Goal: Task Accomplishment & Management: Complete application form

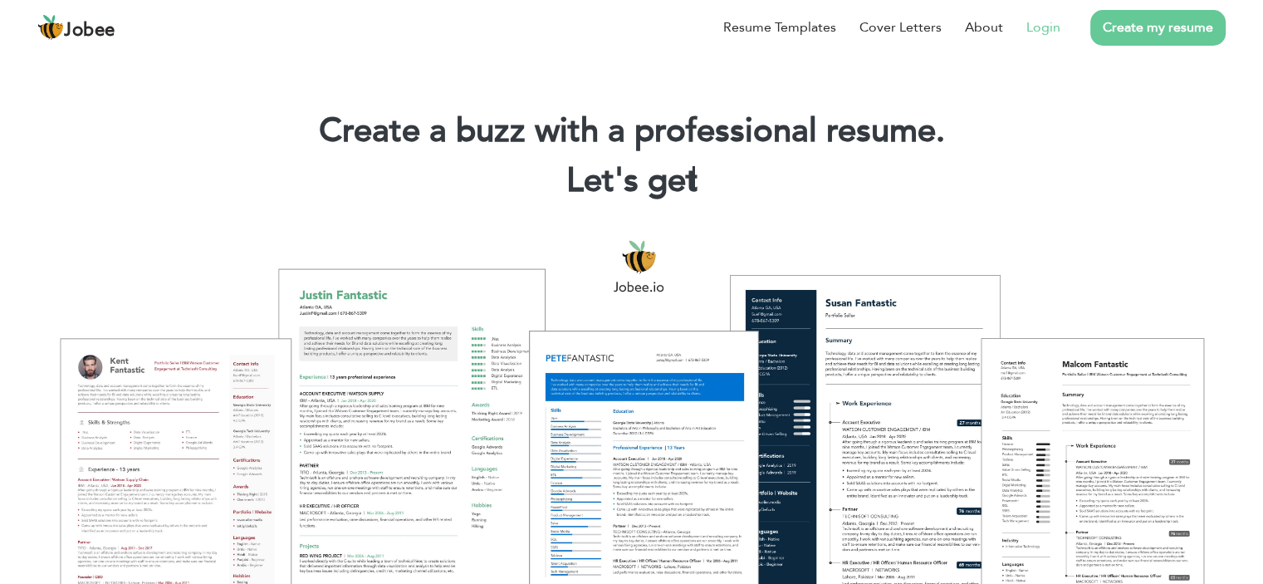
click at [1034, 32] on link "Login" at bounding box center [1043, 27] width 34 height 20
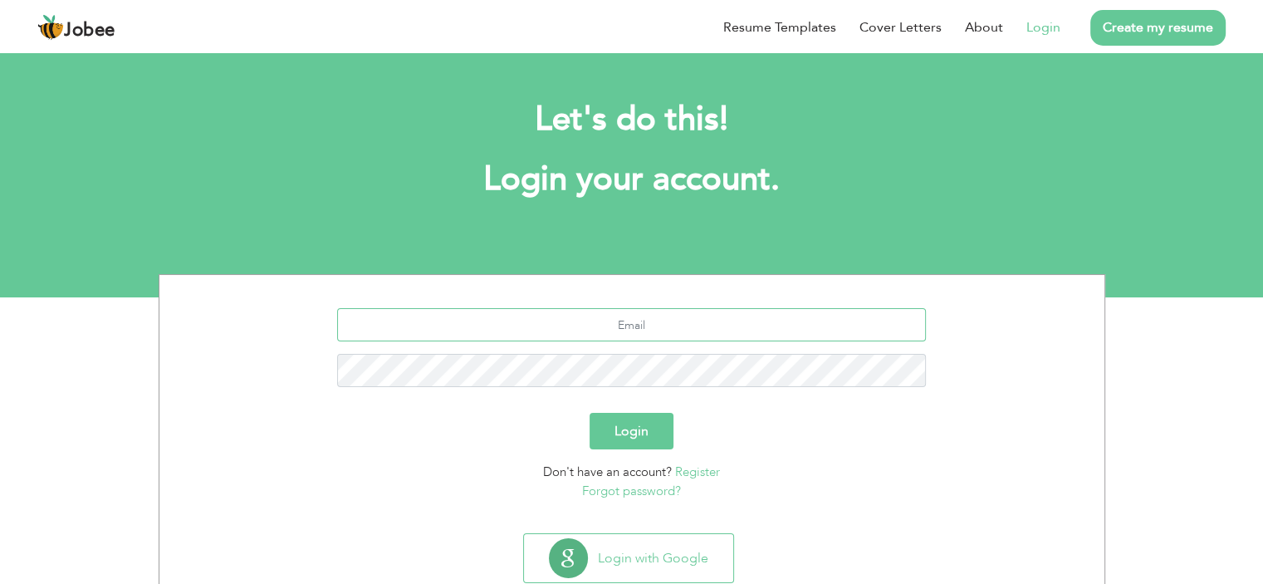
click at [620, 324] on input "text" at bounding box center [631, 324] width 589 height 33
type input "[EMAIL_ADDRESS][DOMAIN_NAME]"
click at [784, 334] on input "[EMAIL_ADDRESS][DOMAIN_NAME]" at bounding box center [631, 324] width 589 height 33
click at [643, 422] on button "Login" at bounding box center [632, 431] width 84 height 37
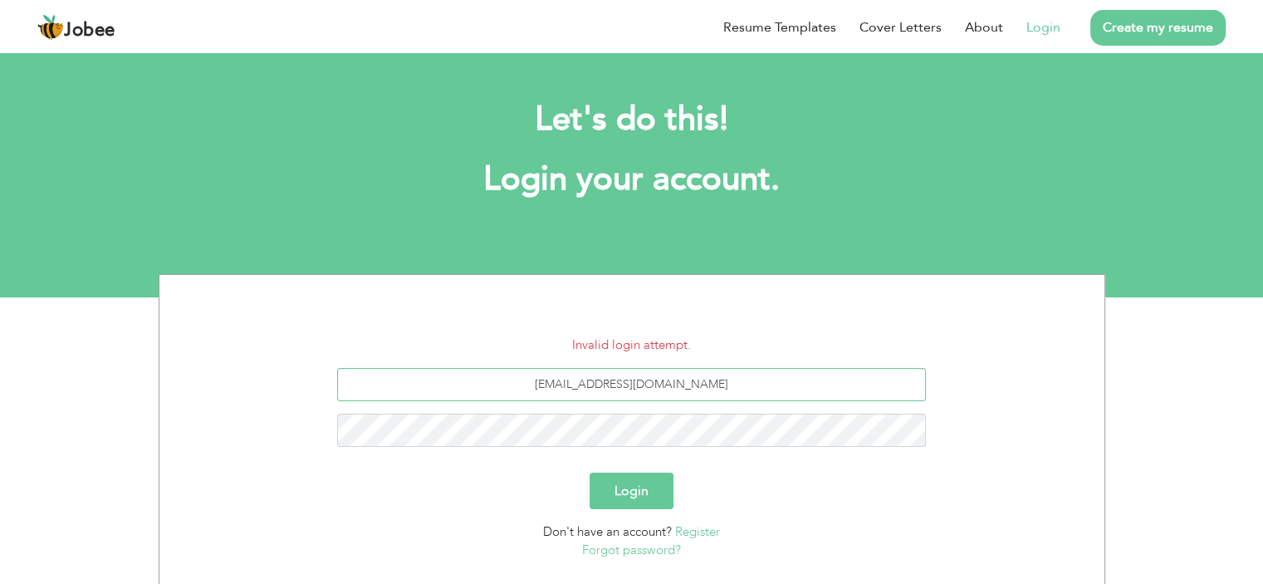
click at [716, 378] on input "[EMAIL_ADDRESS][DOMAIN_NAME]" at bounding box center [631, 384] width 589 height 33
type input "a"
click at [645, 390] on input "text" at bounding box center [631, 384] width 589 height 33
type input "[EMAIL_ADDRESS][DOMAIN_NAME]"
click at [786, 501] on div "Login" at bounding box center [632, 491] width 920 height 37
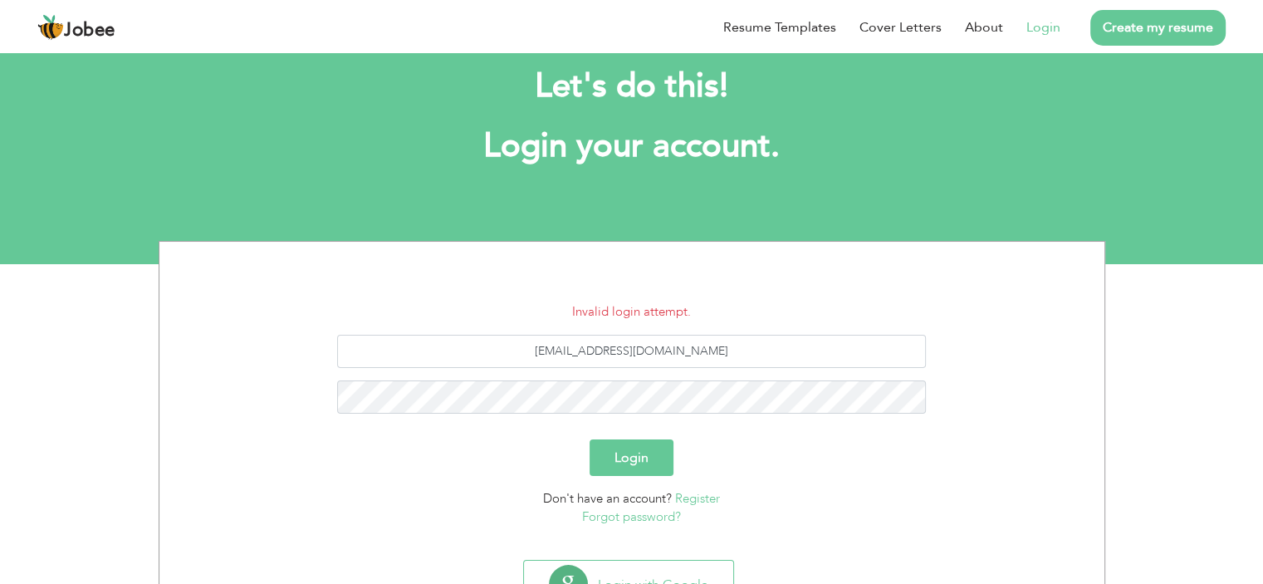
scroll to position [100, 0]
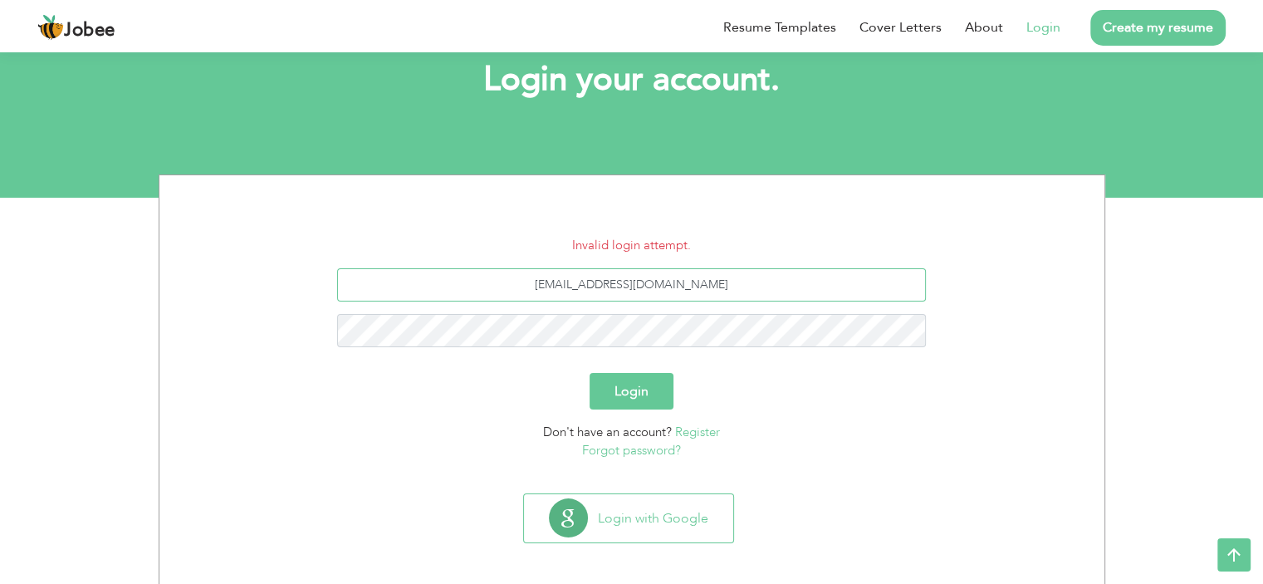
click at [757, 288] on input "adilkaimi786@gmail.com" at bounding box center [631, 284] width 589 height 33
click at [638, 376] on button "Login" at bounding box center [632, 391] width 84 height 37
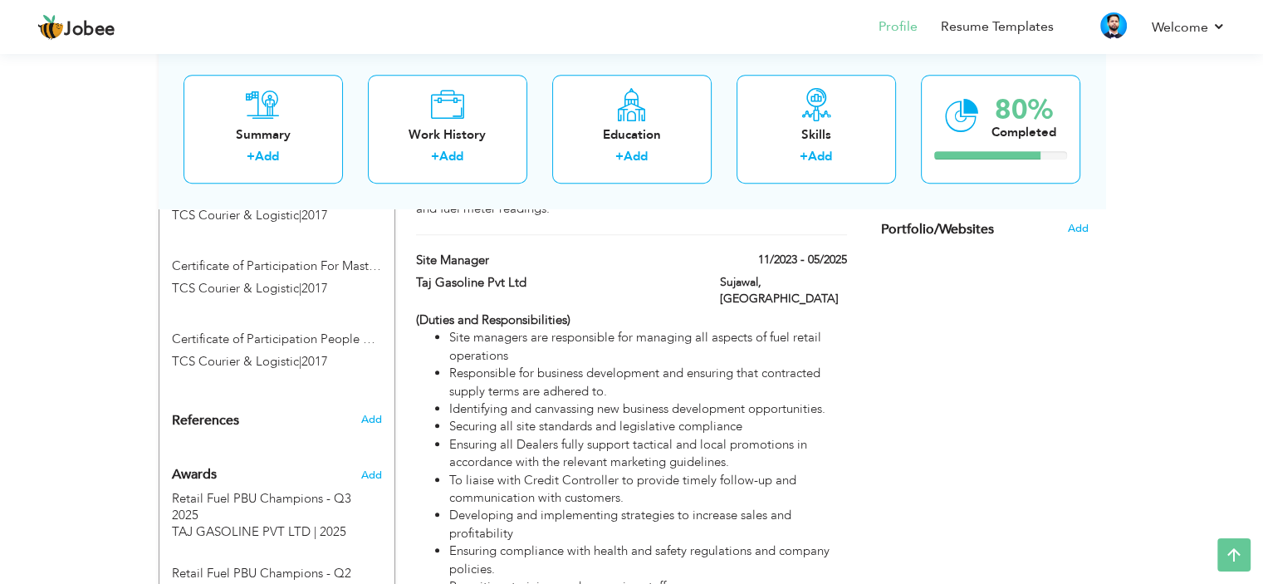
scroll to position [1428, 0]
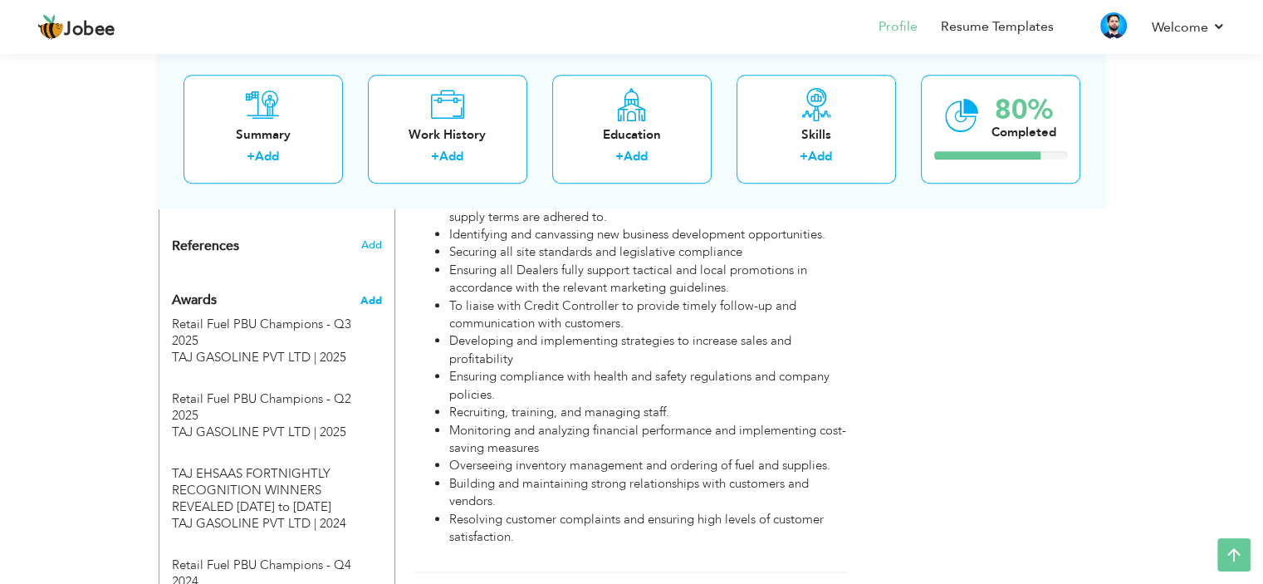
click at [372, 293] on span "Add" at bounding box center [371, 300] width 22 height 15
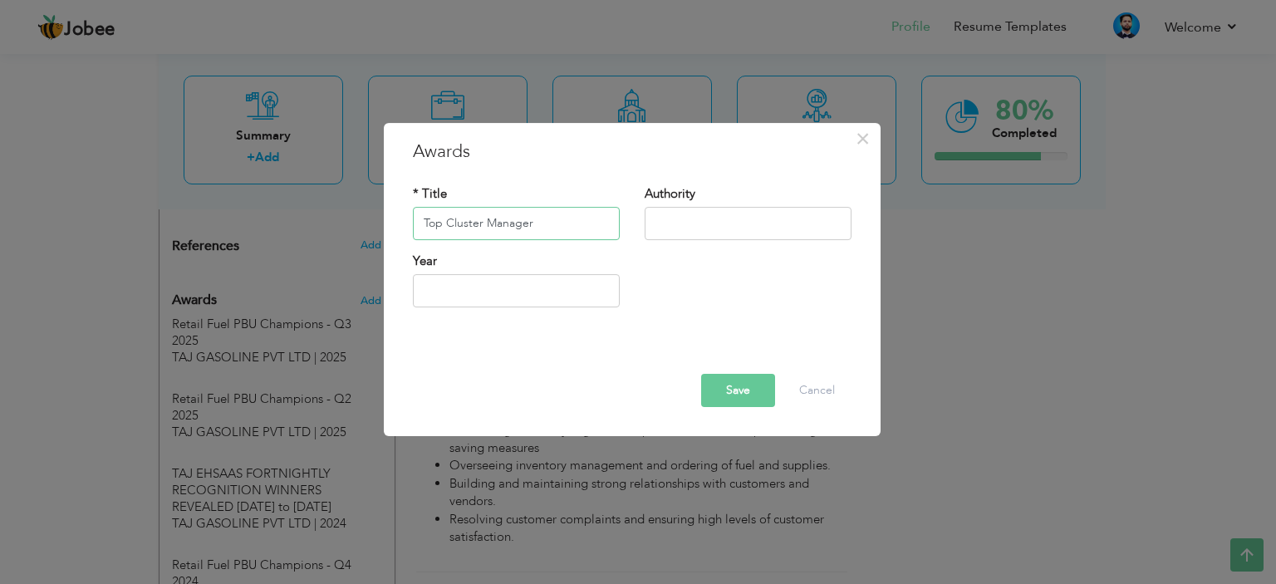
type input "Top Cluster Manager"
type input "TAJ GASOLINE"
click at [273, 566] on div "× Awards * Title Top Cluster Manager Authority TAJ GASOLINE Year Save Delete" at bounding box center [638, 292] width 1276 height 584
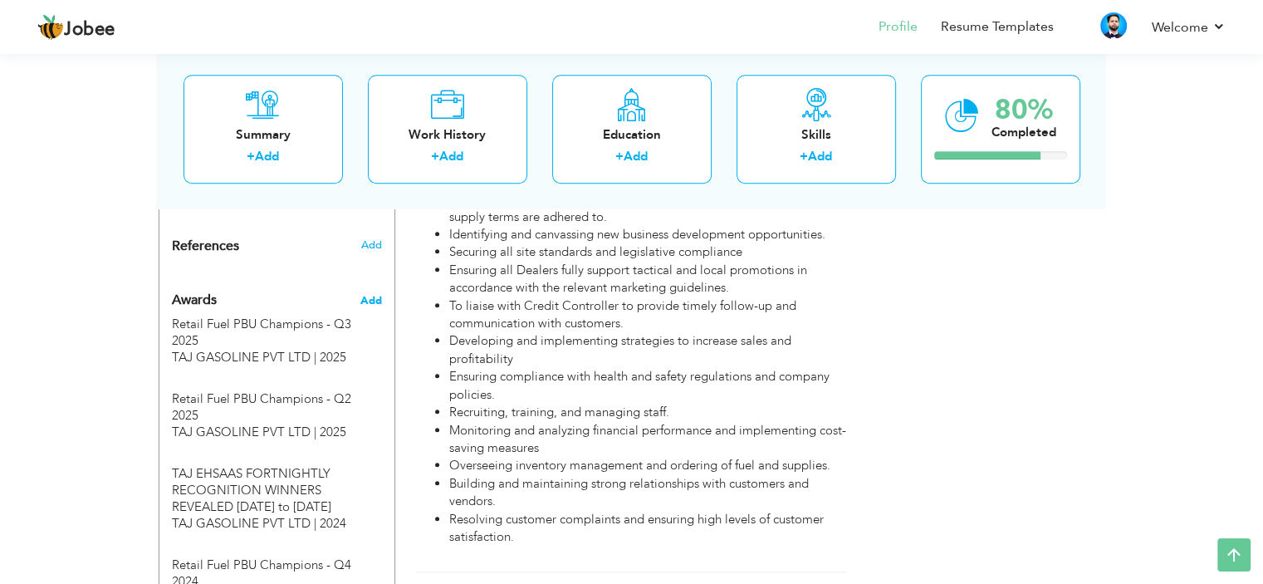
click at [362, 293] on span "Add" at bounding box center [371, 300] width 22 height 15
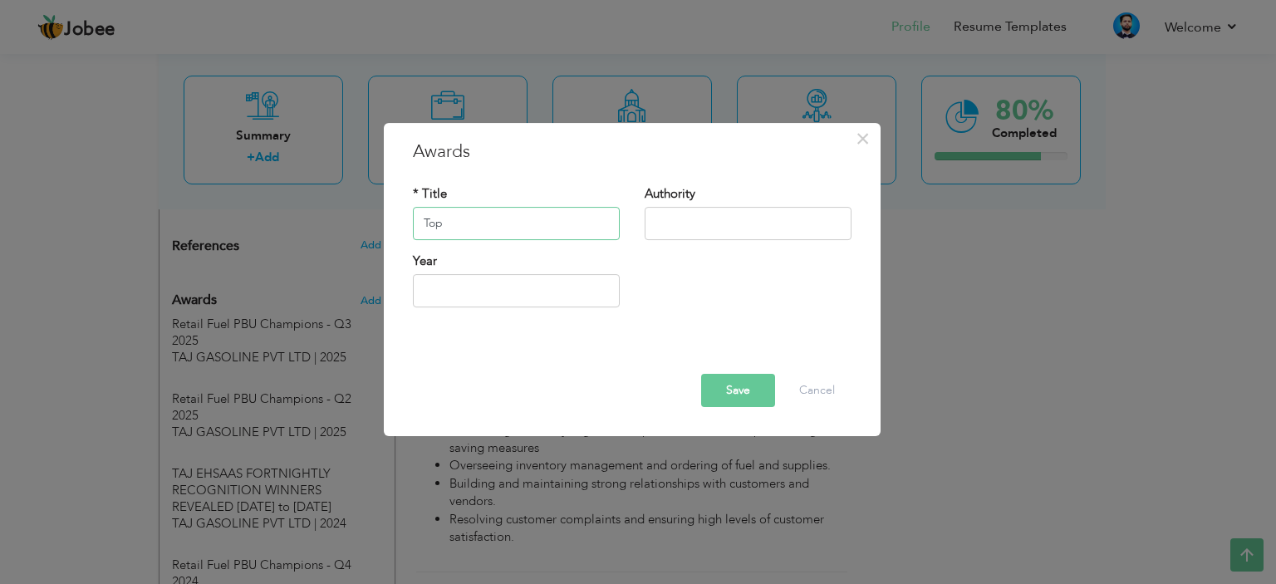
type input "Top Cluster Manager"
click at [686, 228] on input "text" at bounding box center [747, 223] width 207 height 33
type input "TAJ GASOLINE PVT LTD"
type input "2025"
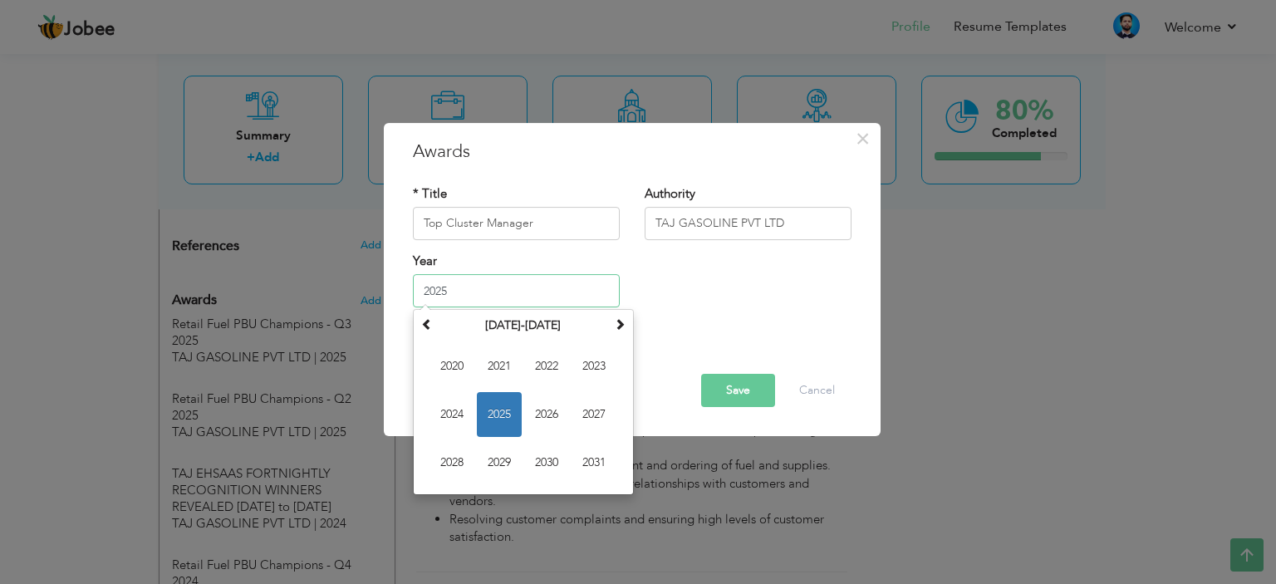
click at [586, 286] on input "2025" at bounding box center [516, 290] width 207 height 33
click at [510, 405] on span "2025" at bounding box center [499, 414] width 45 height 45
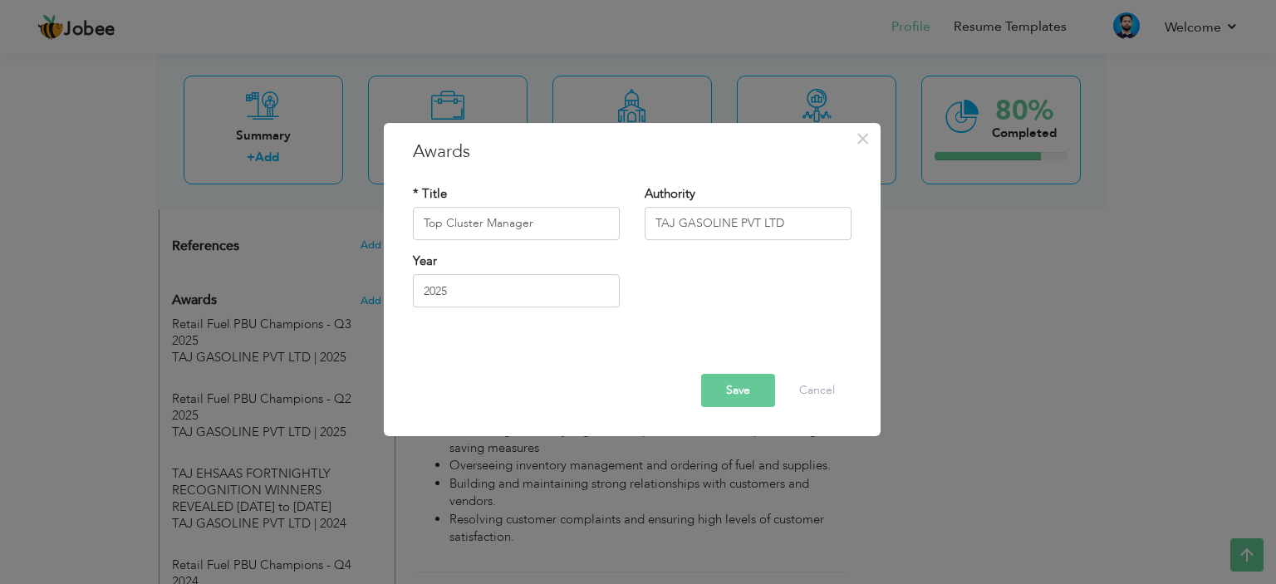
click at [702, 314] on div "Year 2025" at bounding box center [631, 285] width 463 height 67
click at [584, 227] on input "Top Cluster Manager" at bounding box center [516, 223] width 207 height 33
type input "Retail Fuel Champion Top Cluster Manager"
click at [722, 393] on button "Save" at bounding box center [738, 390] width 74 height 33
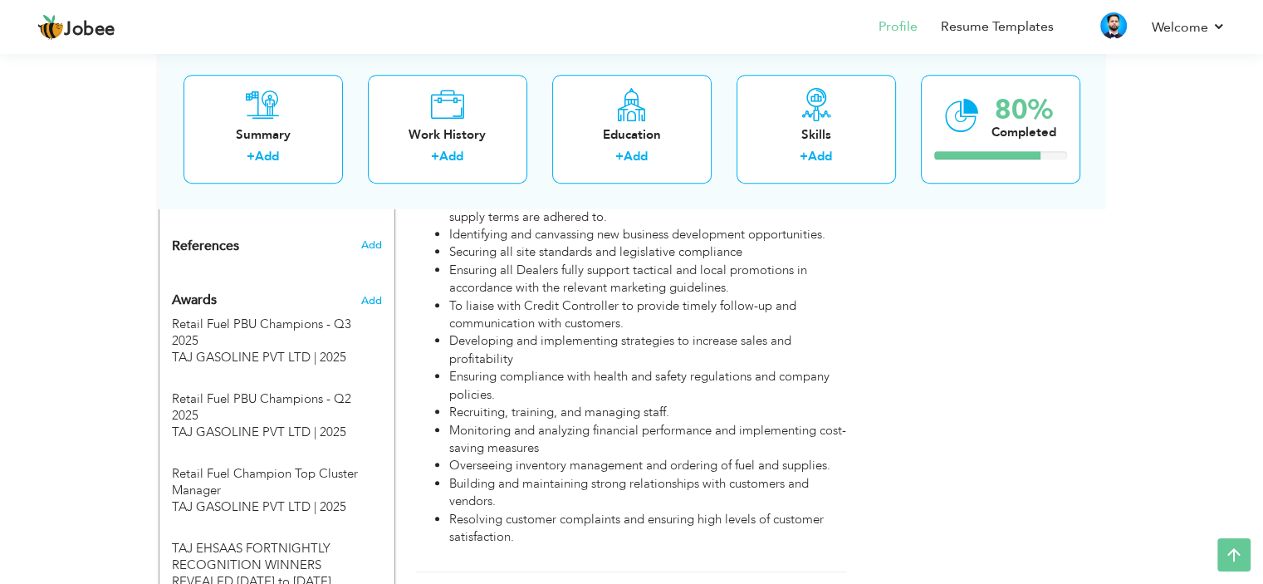
click at [923, 227] on div "Choose a Template ‹" at bounding box center [987, 410] width 237 height 3051
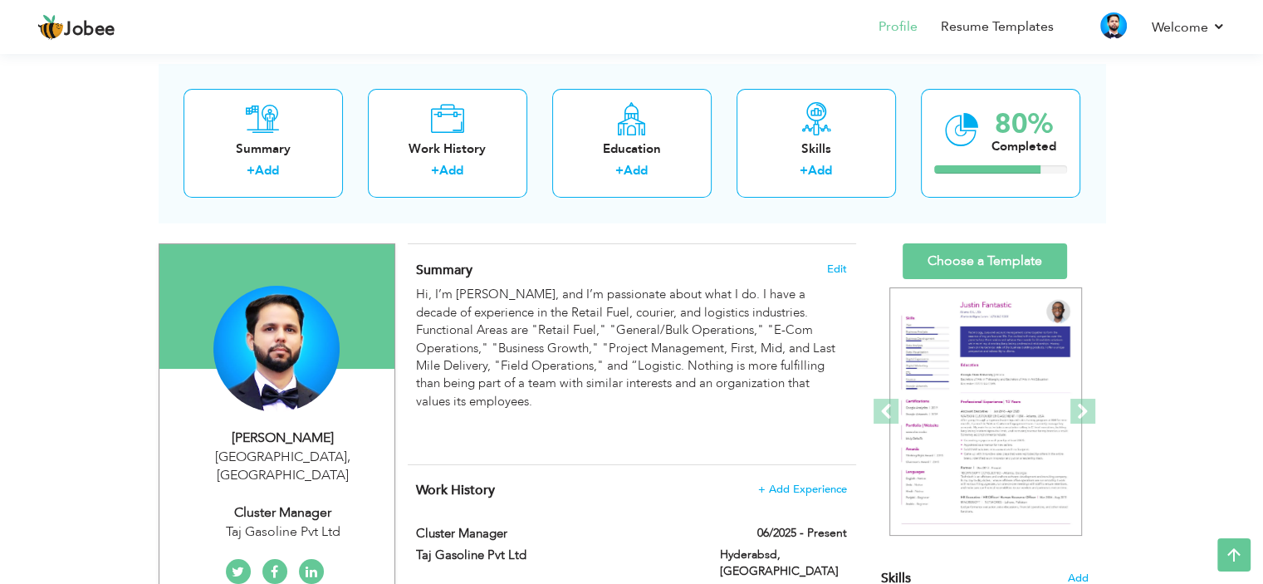
scroll to position [0, 0]
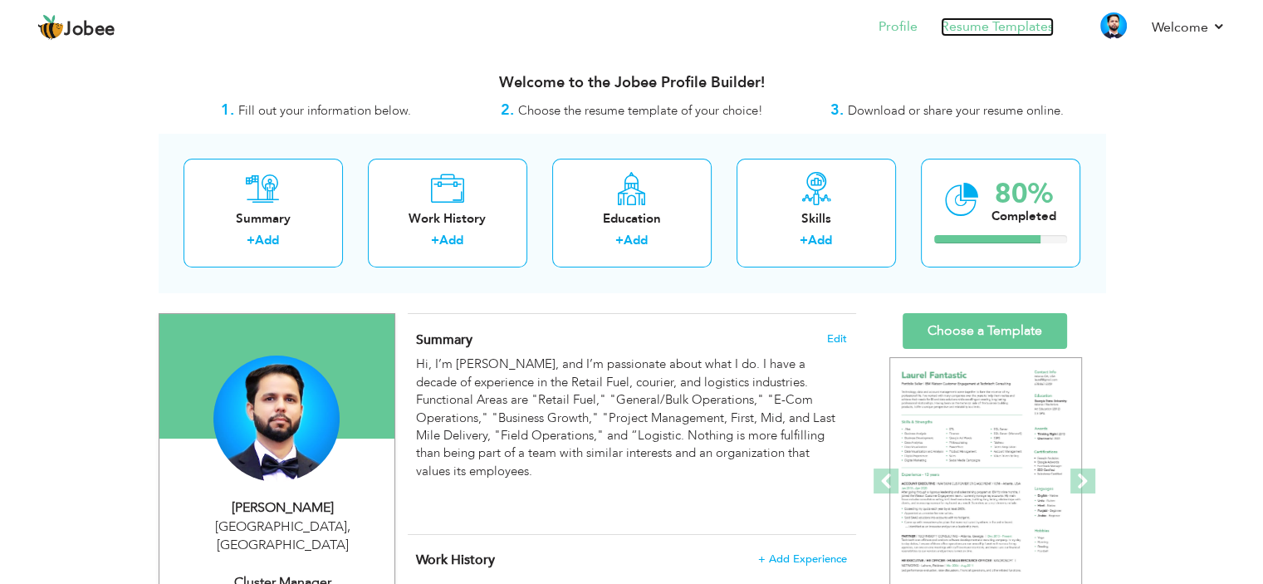
click at [1024, 32] on link "Resume Templates" at bounding box center [997, 26] width 113 height 19
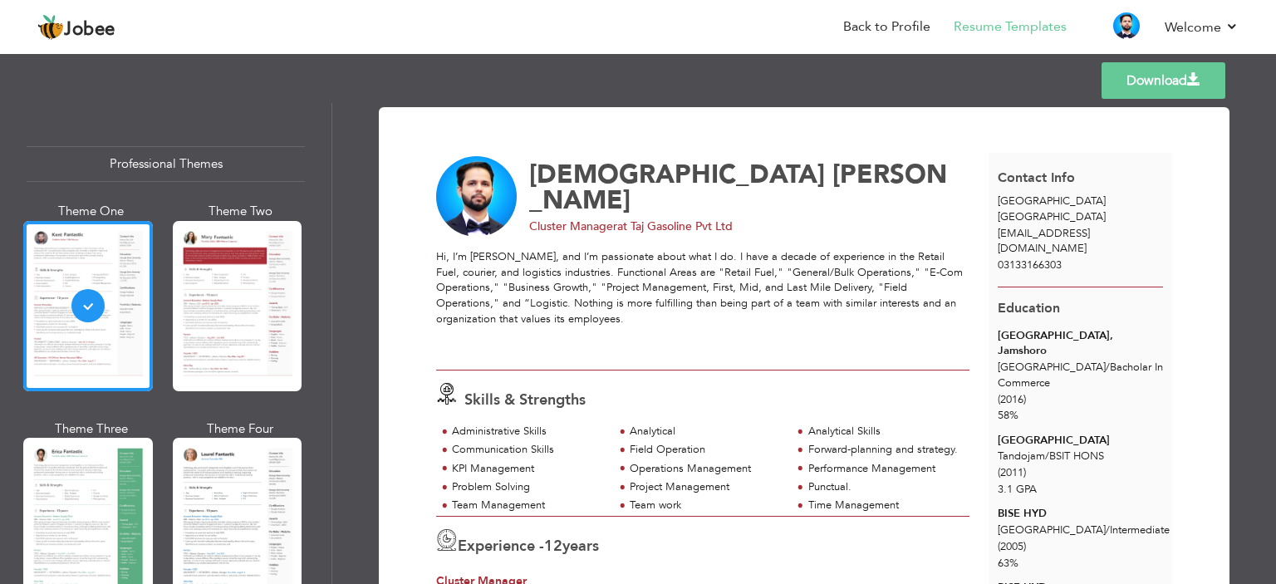
click at [645, 338] on div "Hi, I’m [PERSON_NAME], and I’m passionate about what I do. I have a decade of e…" at bounding box center [702, 303] width 533 height 108
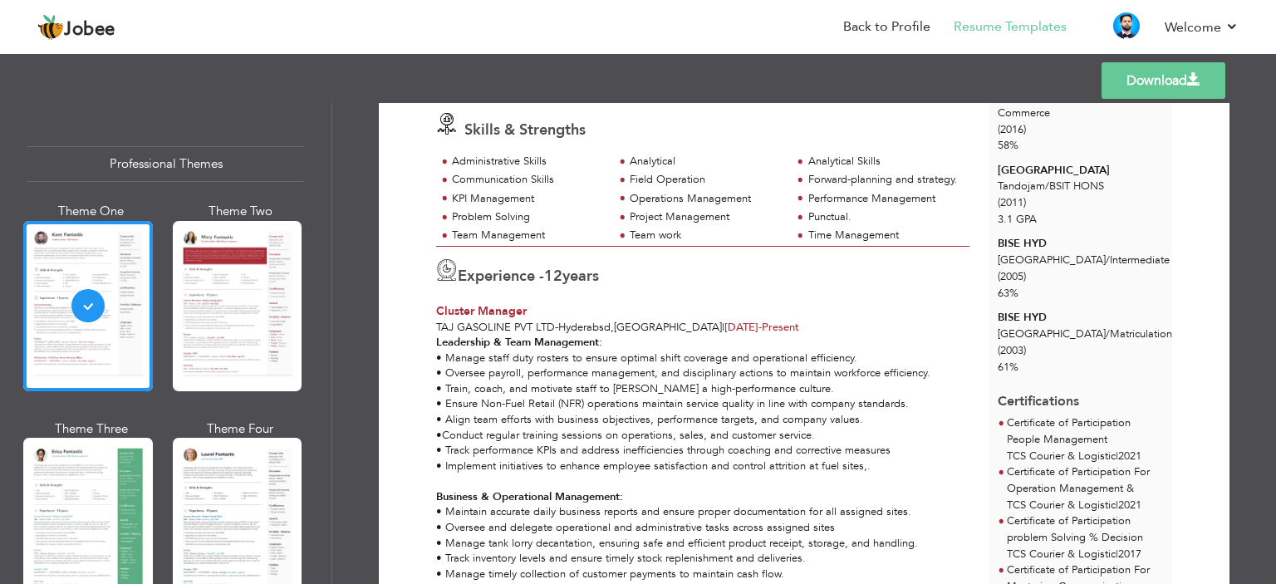
scroll to position [266, 0]
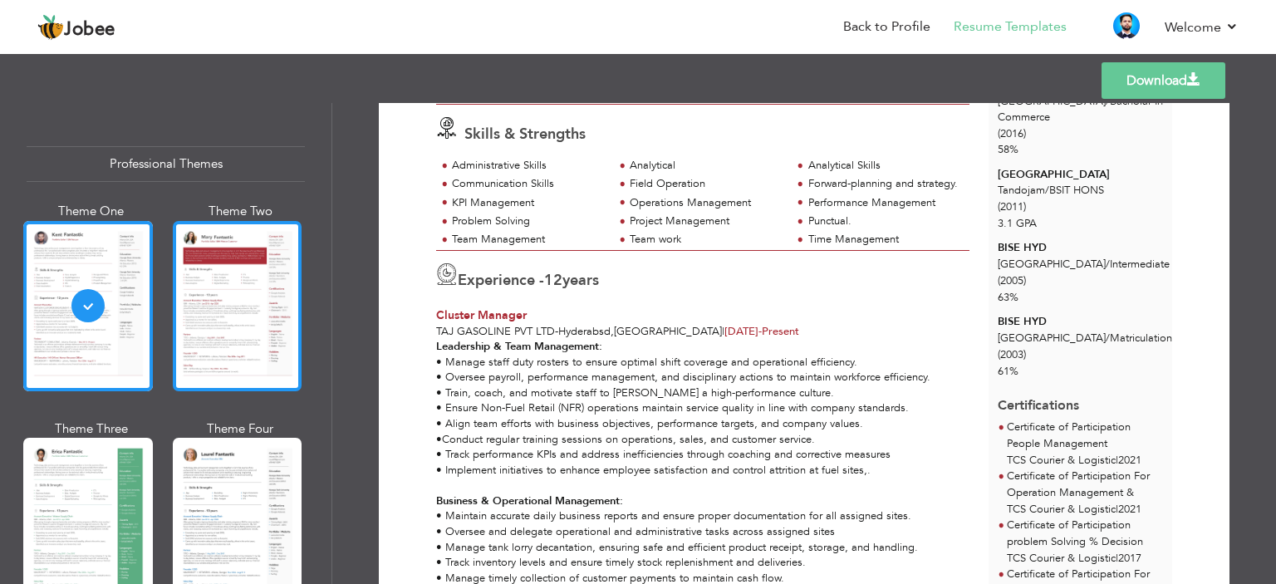
click at [279, 305] on div at bounding box center [238, 306] width 130 height 170
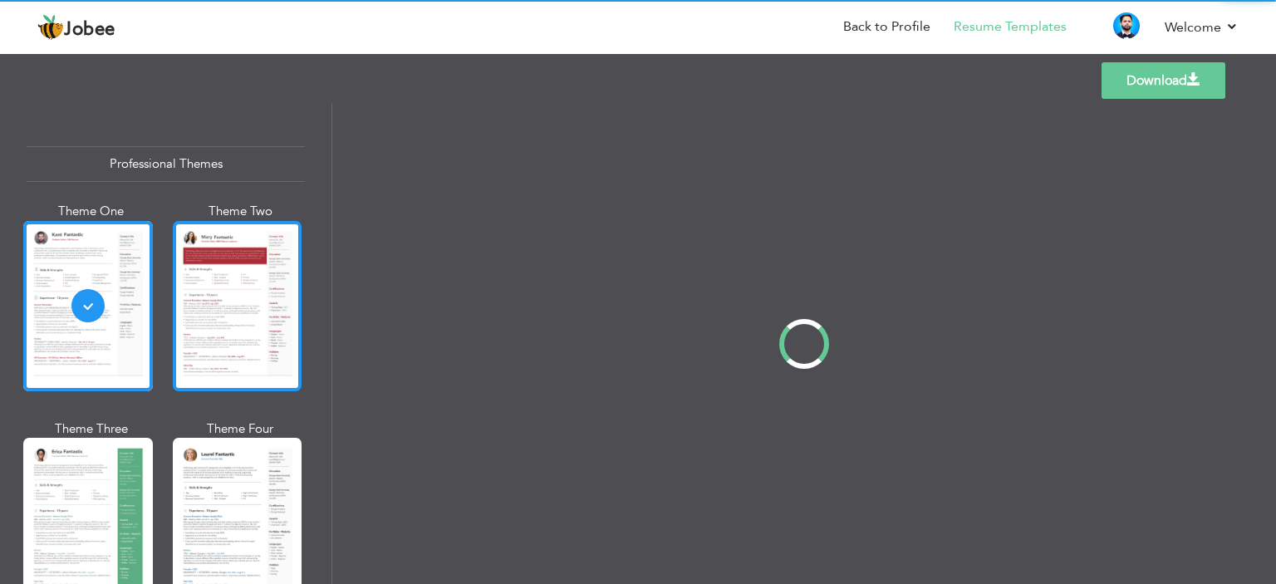
scroll to position [0, 0]
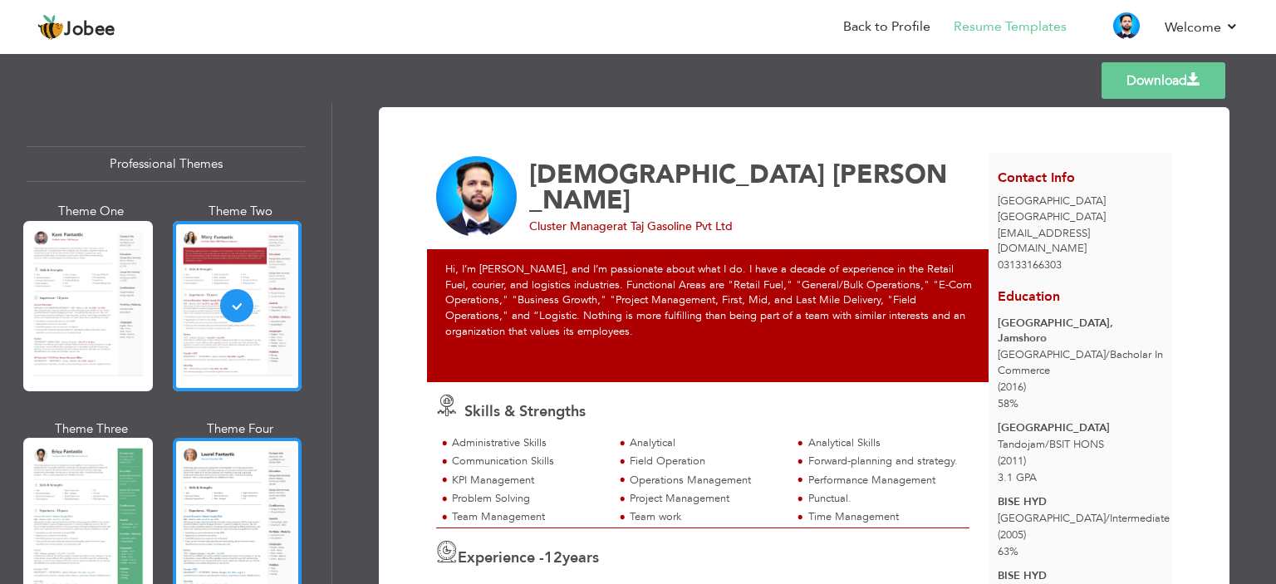
click at [191, 539] on div at bounding box center [238, 523] width 130 height 170
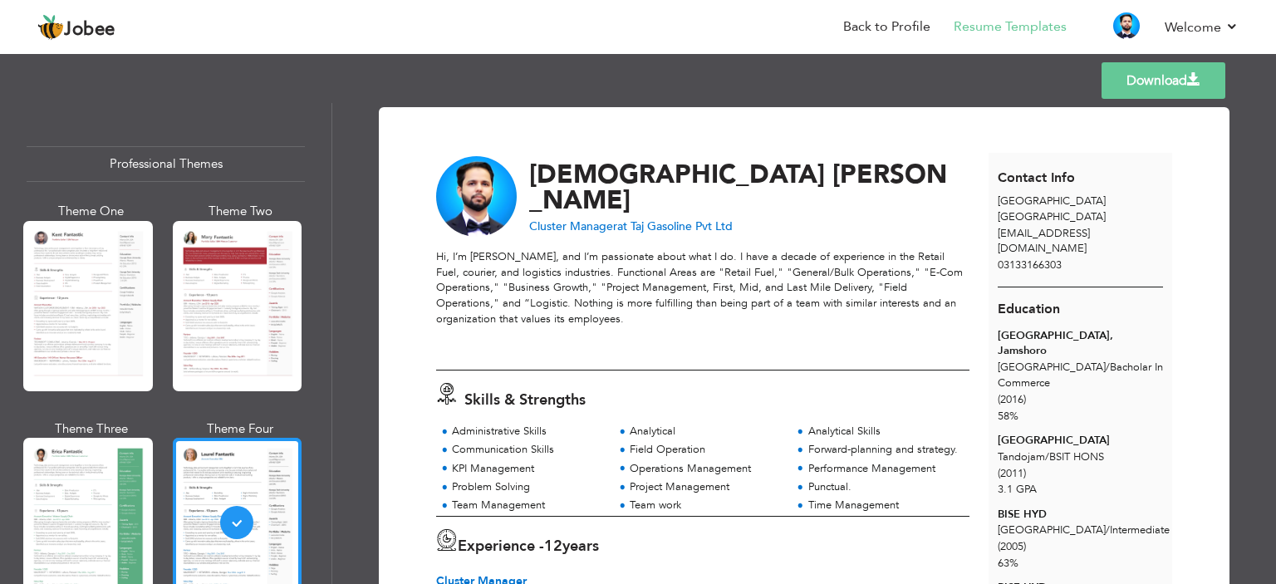
click at [209, 461] on div at bounding box center [238, 523] width 130 height 170
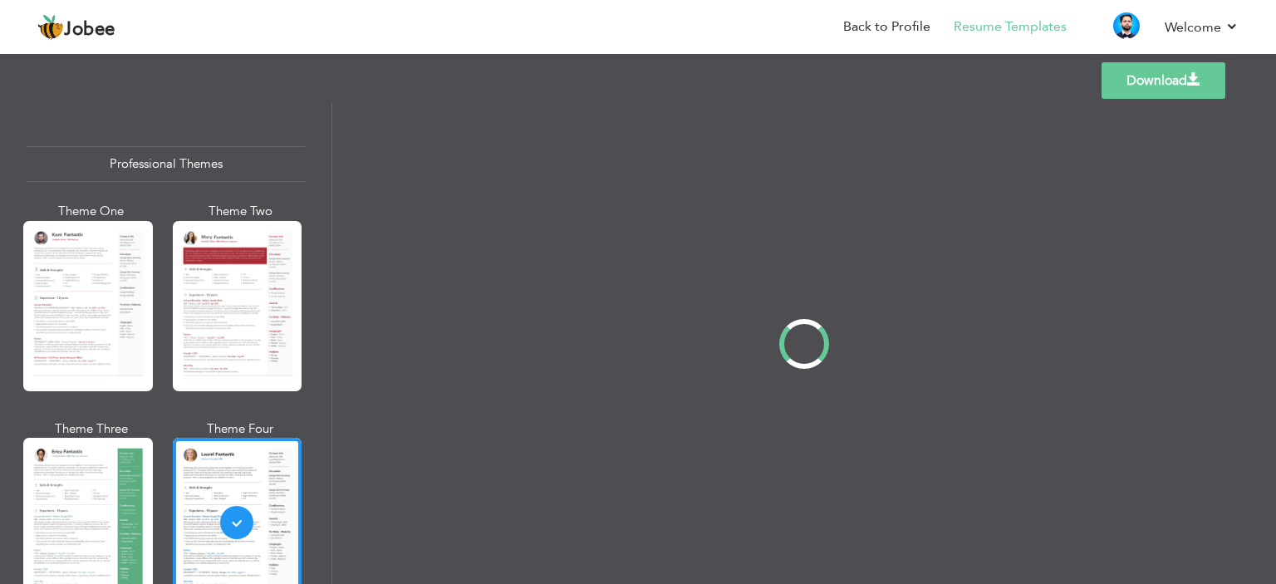
click at [111, 468] on div "Professional Themes Theme One Theme Two Theme Three Theme Four" at bounding box center [638, 343] width 1276 height 481
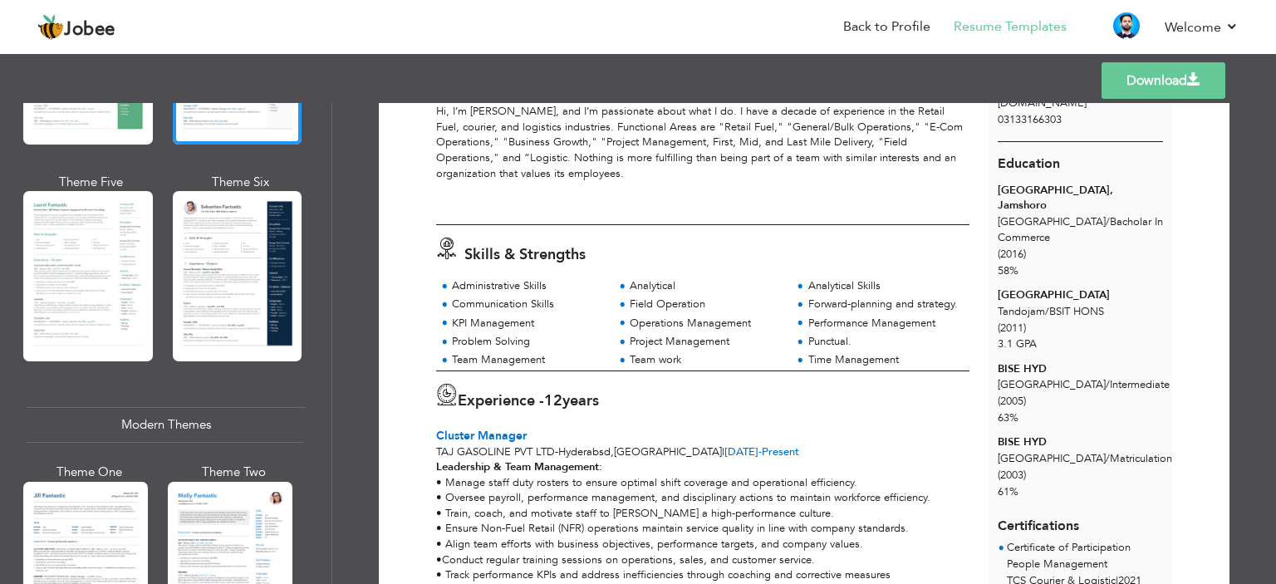
scroll to position [473, 0]
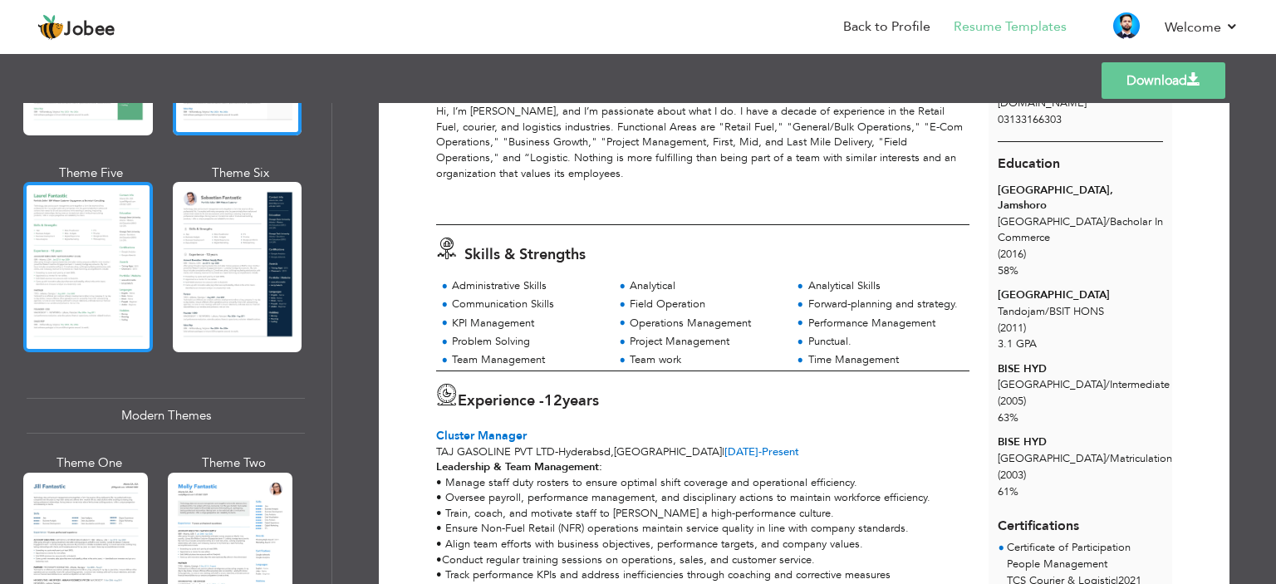
click at [127, 272] on div at bounding box center [88, 267] width 130 height 170
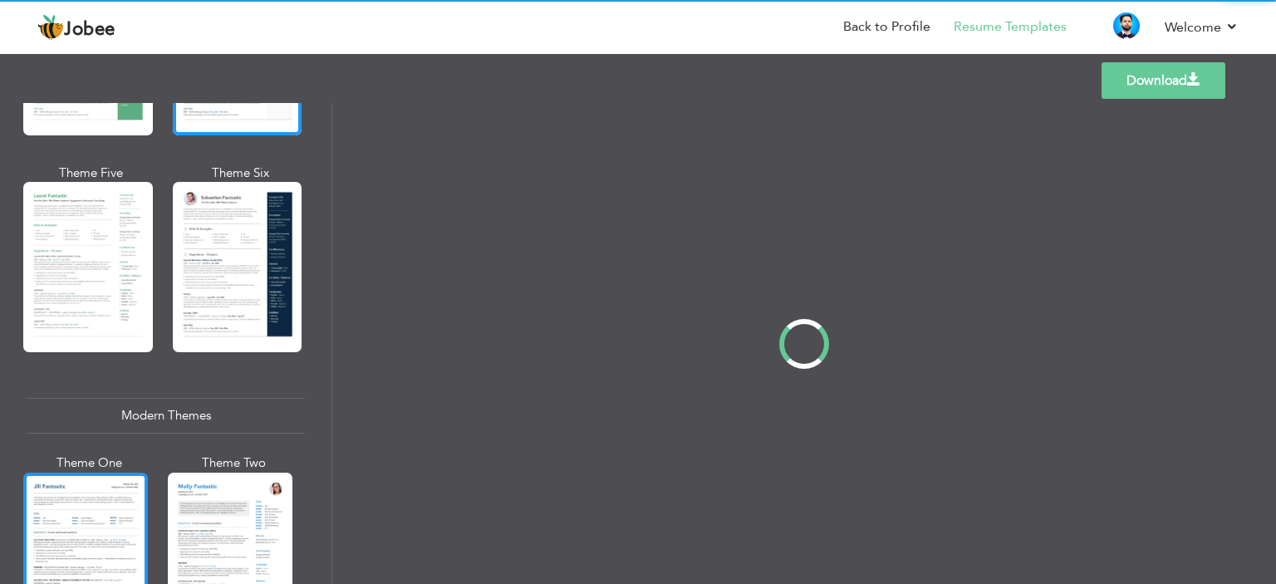
scroll to position [0, 0]
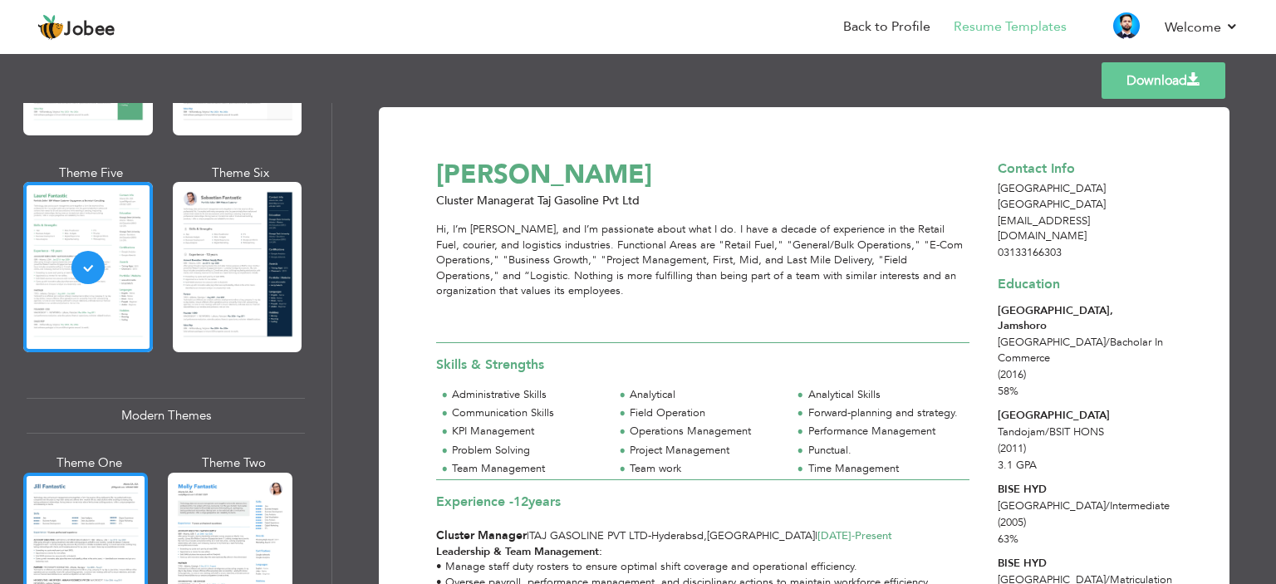
click at [131, 473] on div at bounding box center [85, 555] width 125 height 164
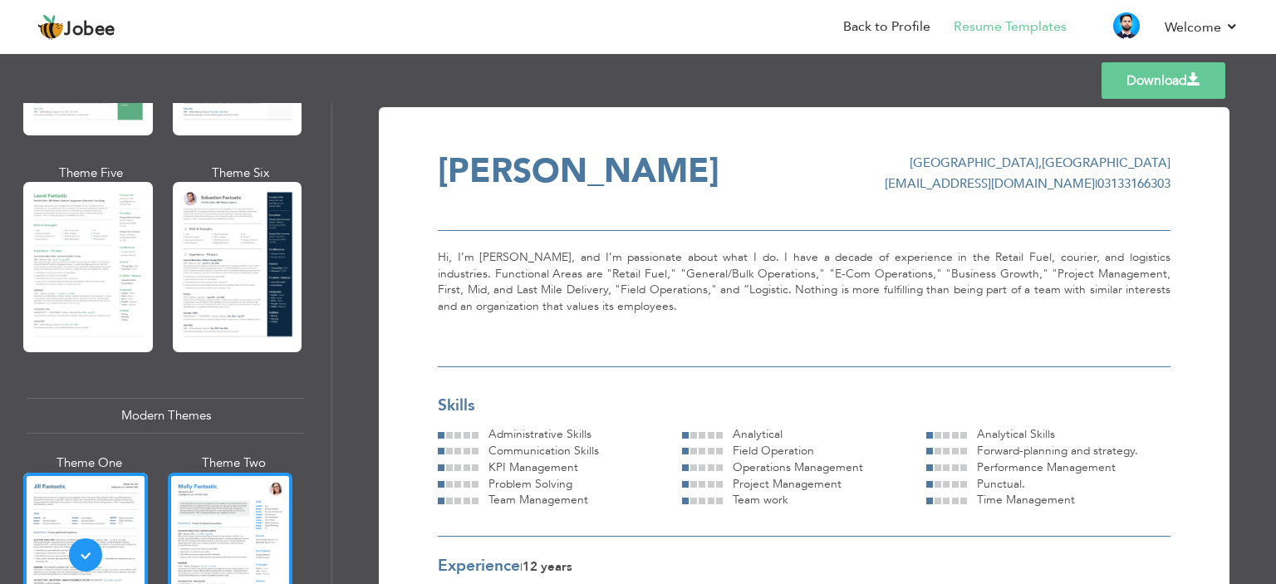
click at [223, 574] on div at bounding box center [230, 555] width 125 height 164
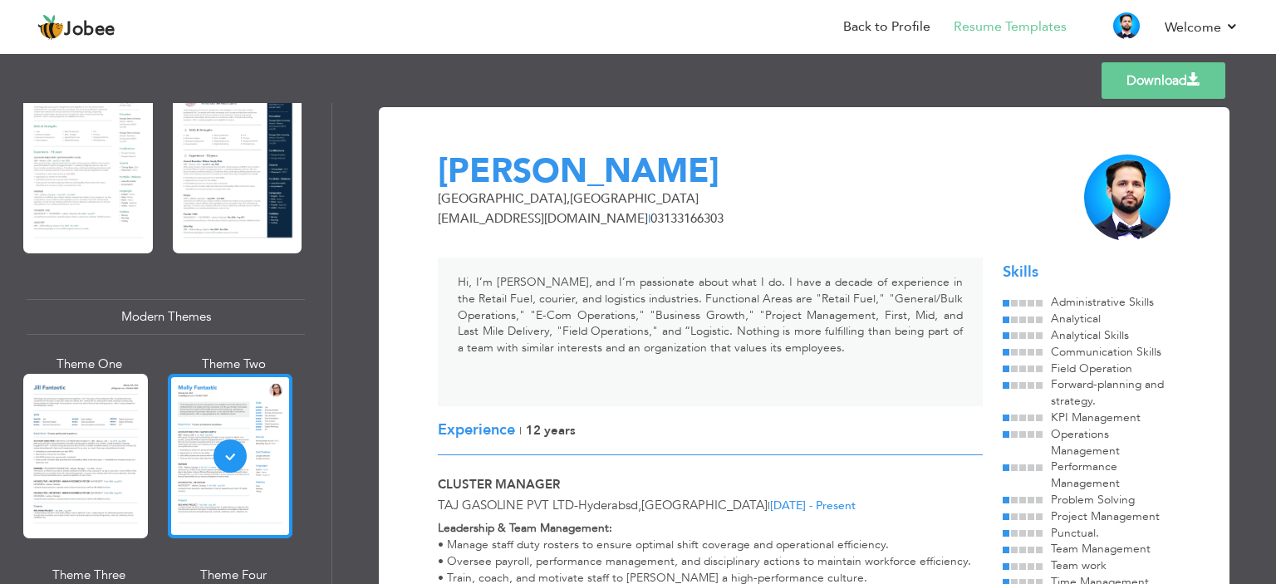
click at [223, 574] on div "Theme One Theme Two Theme Three Theme Four" at bounding box center [161, 565] width 269 height 421
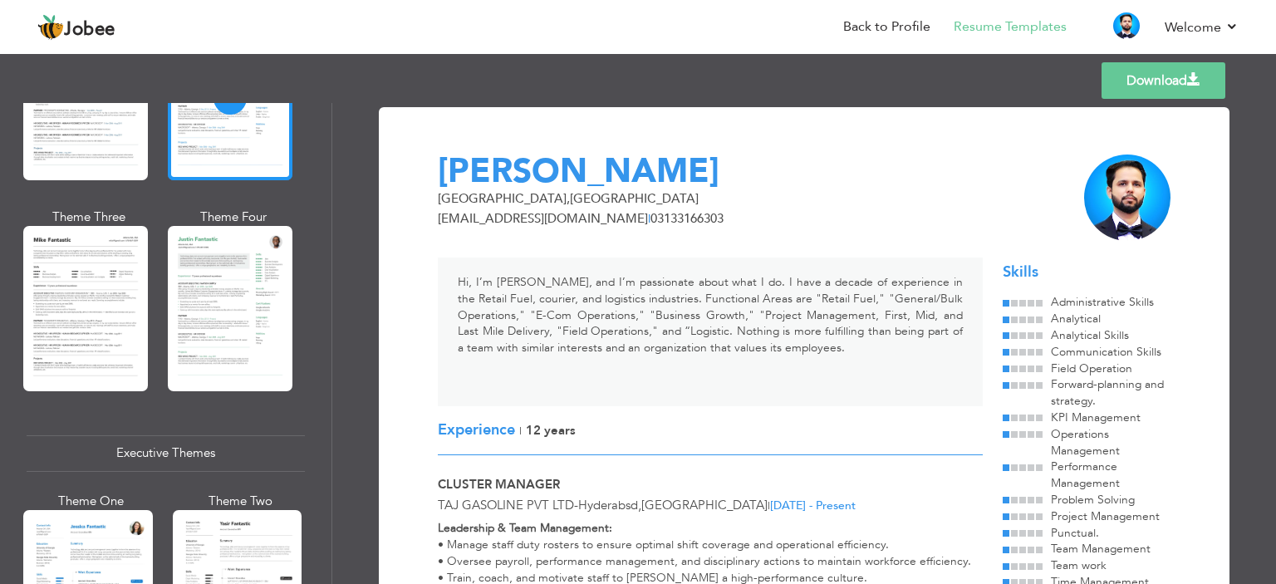
scroll to position [938, 0]
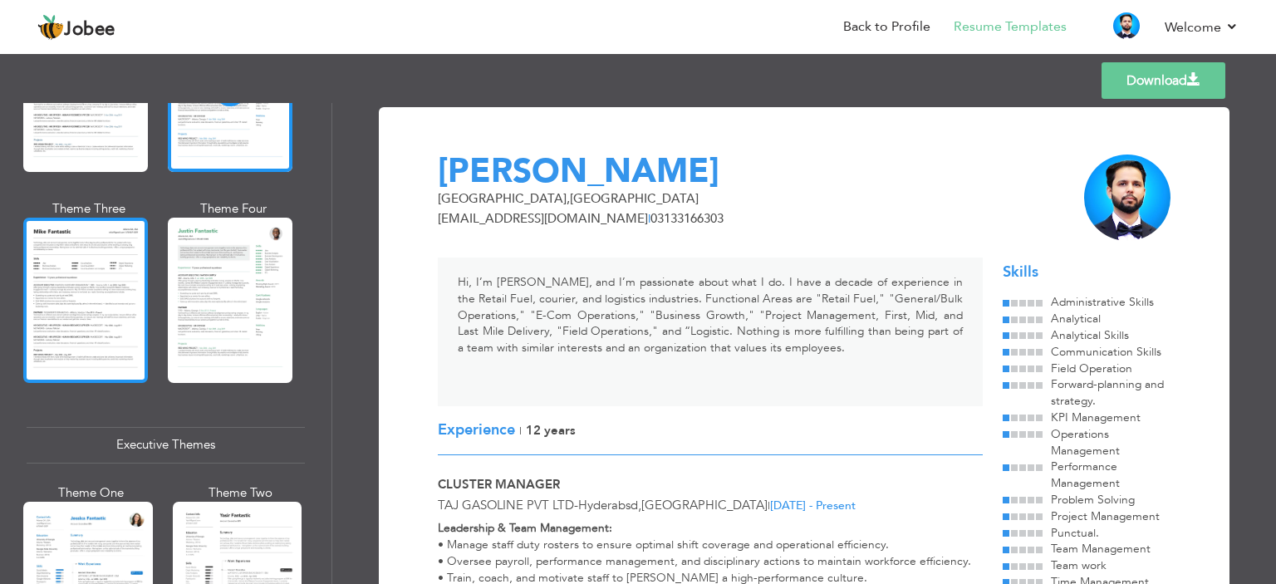
click at [120, 303] on div at bounding box center [85, 300] width 125 height 164
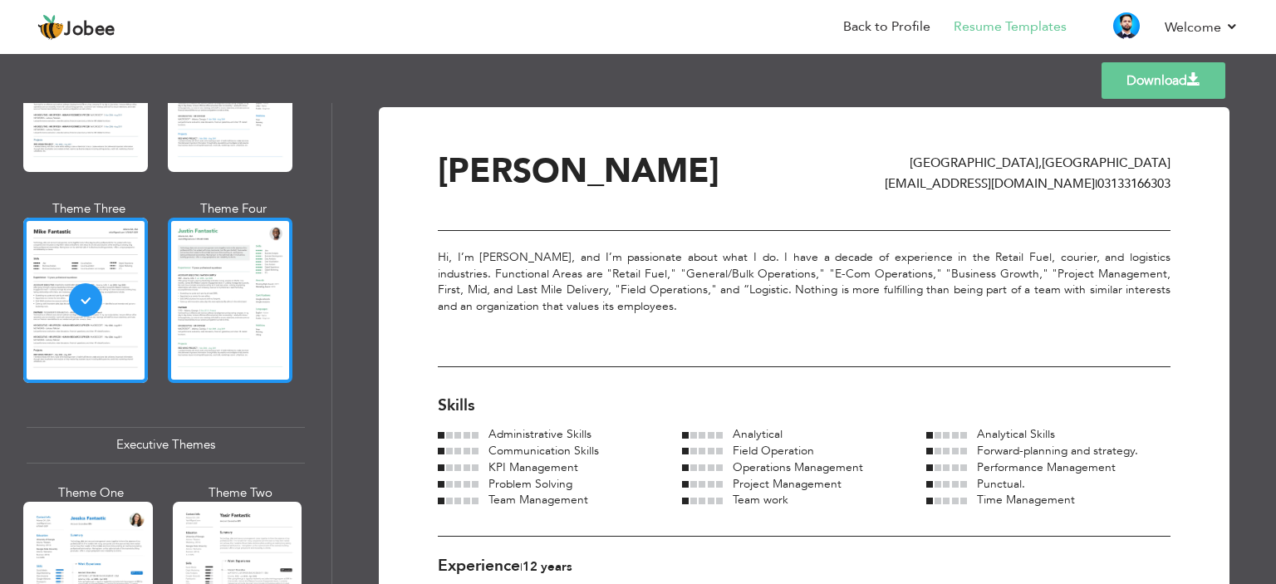
click at [222, 293] on div at bounding box center [230, 300] width 125 height 164
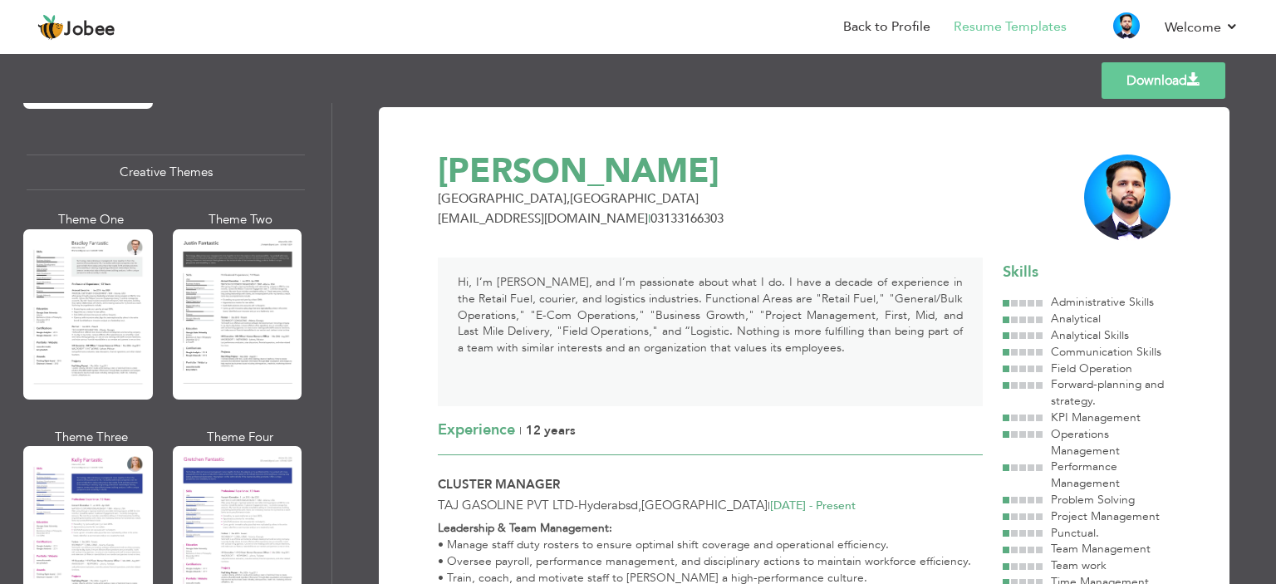
scroll to position [1967, 0]
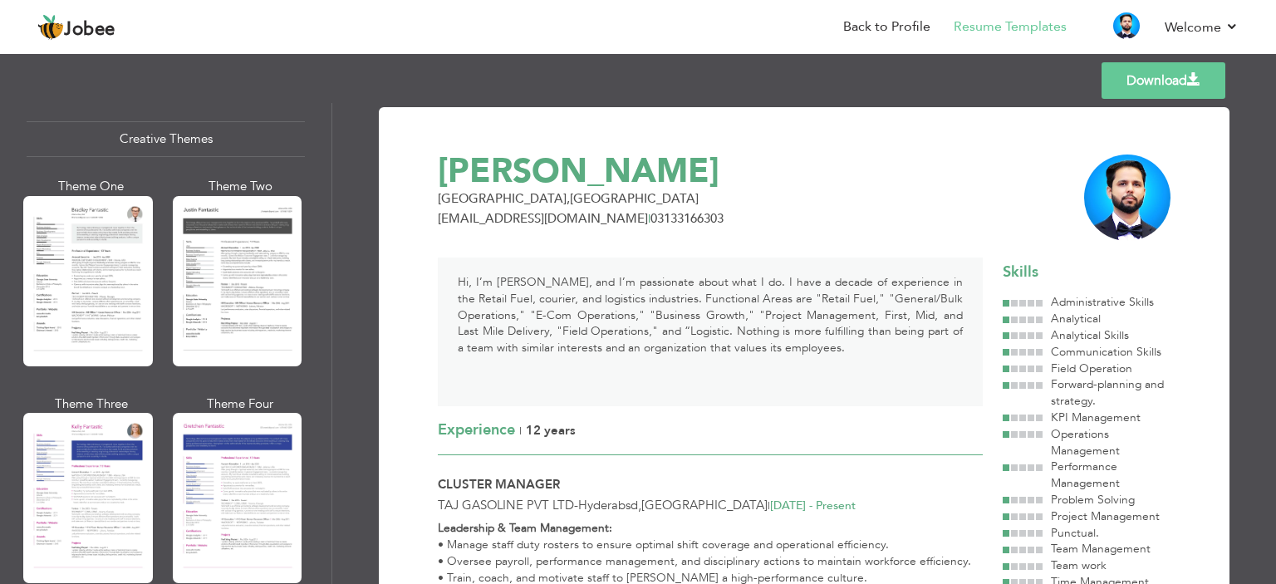
click at [222, 293] on div at bounding box center [238, 281] width 130 height 170
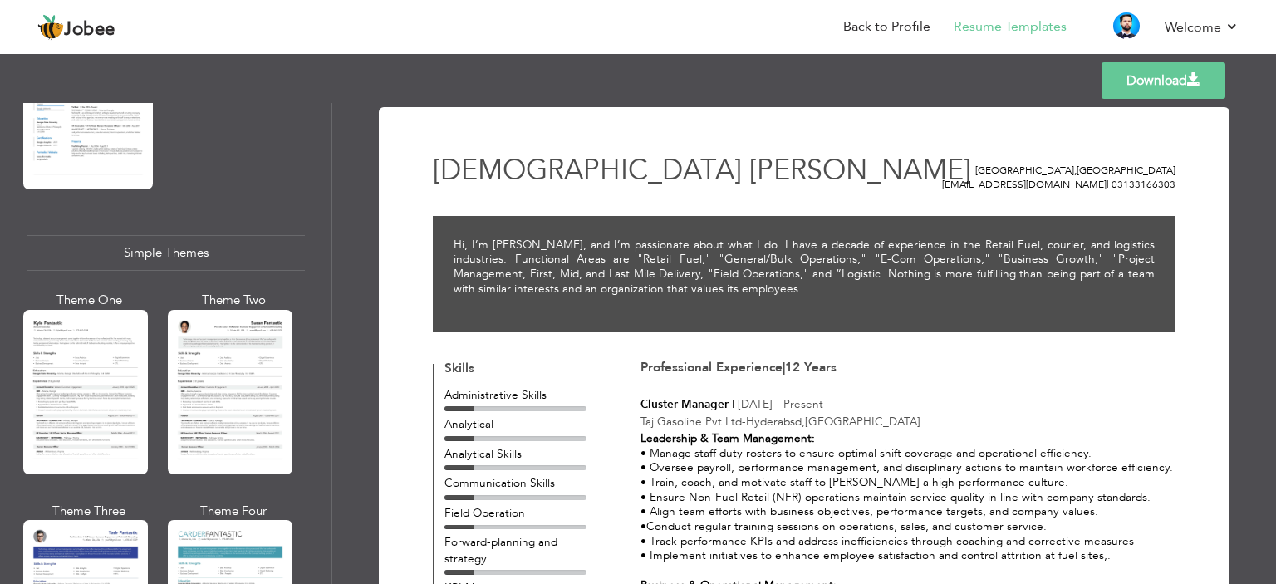
scroll to position [2798, 0]
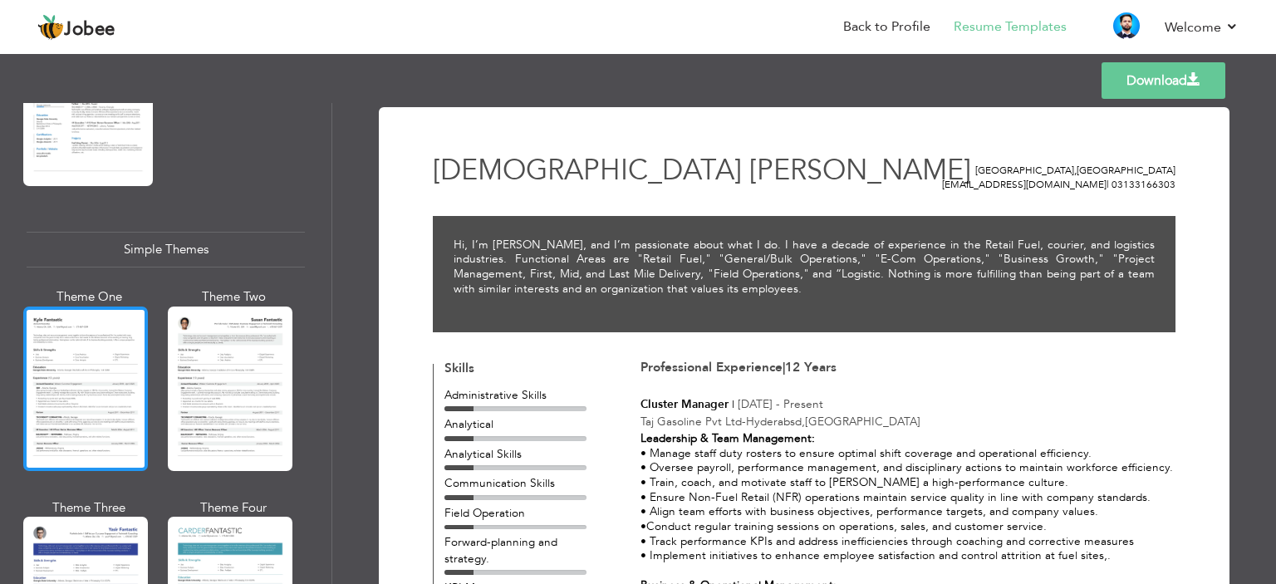
click at [119, 346] on div at bounding box center [85, 388] width 125 height 164
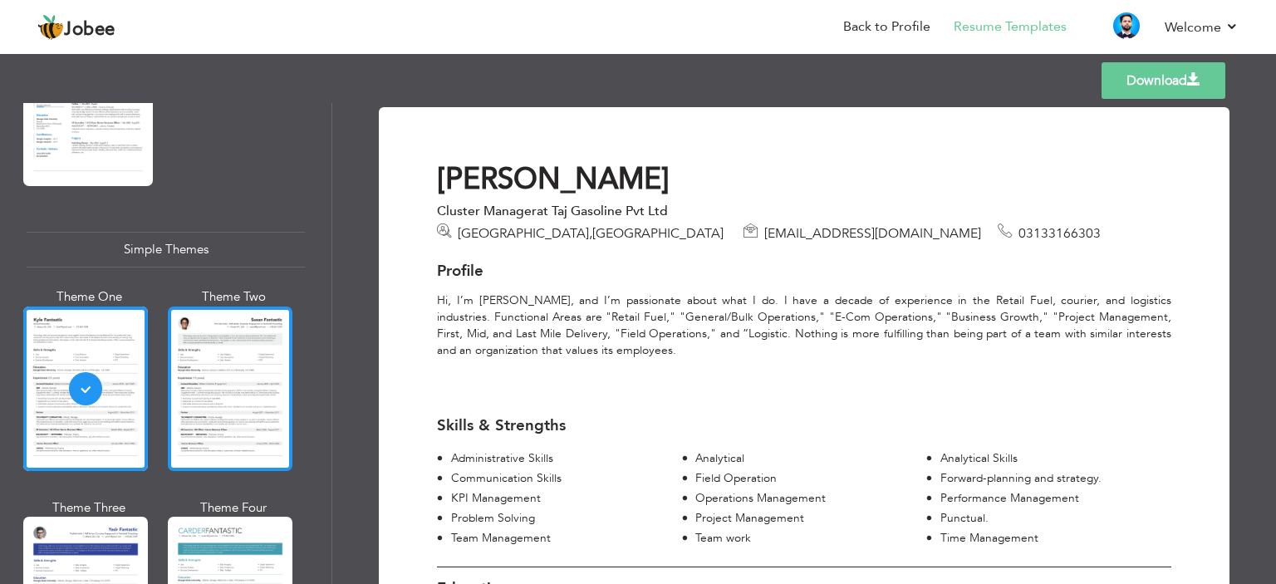
click at [220, 361] on div at bounding box center [230, 388] width 125 height 164
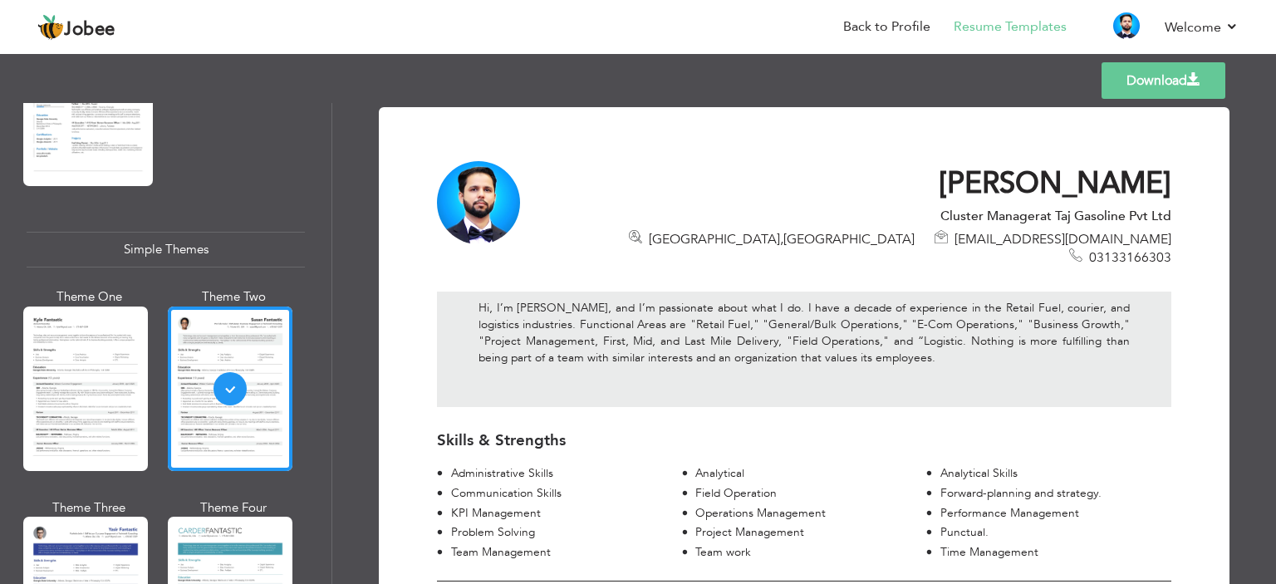
click at [682, 291] on div "Hi, I’m [PERSON_NAME], and I’m passionate about what I do. I have a decade of e…" at bounding box center [804, 348] width 734 height 115
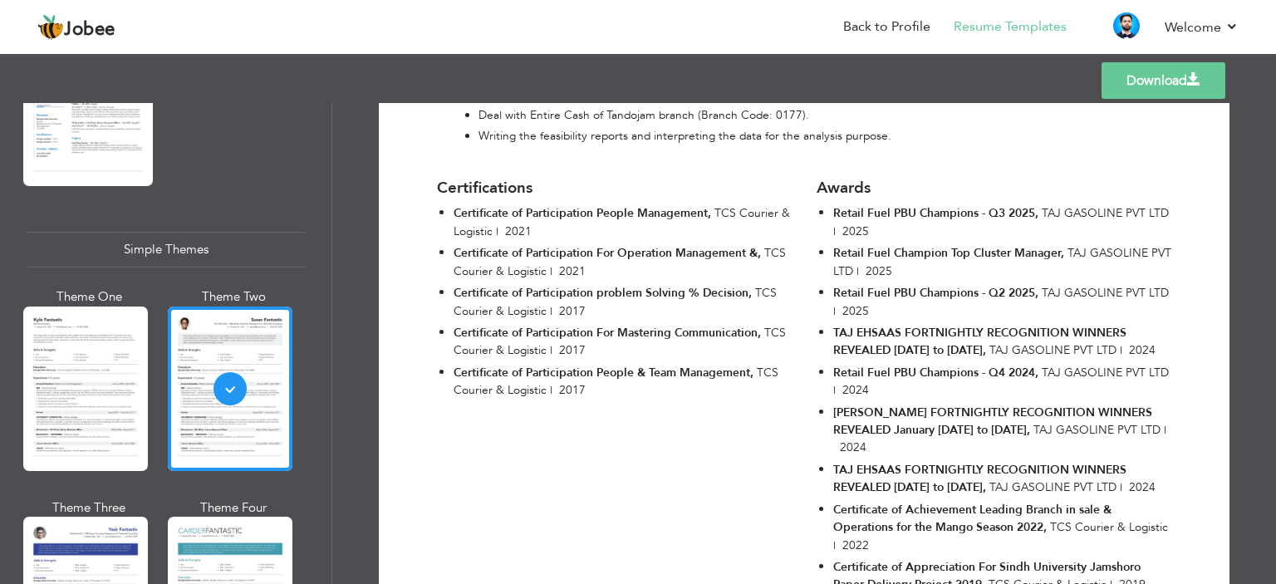
scroll to position [2691, 0]
click at [678, 428] on div "Certifications Certificate of Participation People Management , TCS Courier & L…" at bounding box center [803, 399] width 759 height 475
click at [884, 29] on link "Back to Profile" at bounding box center [886, 26] width 87 height 19
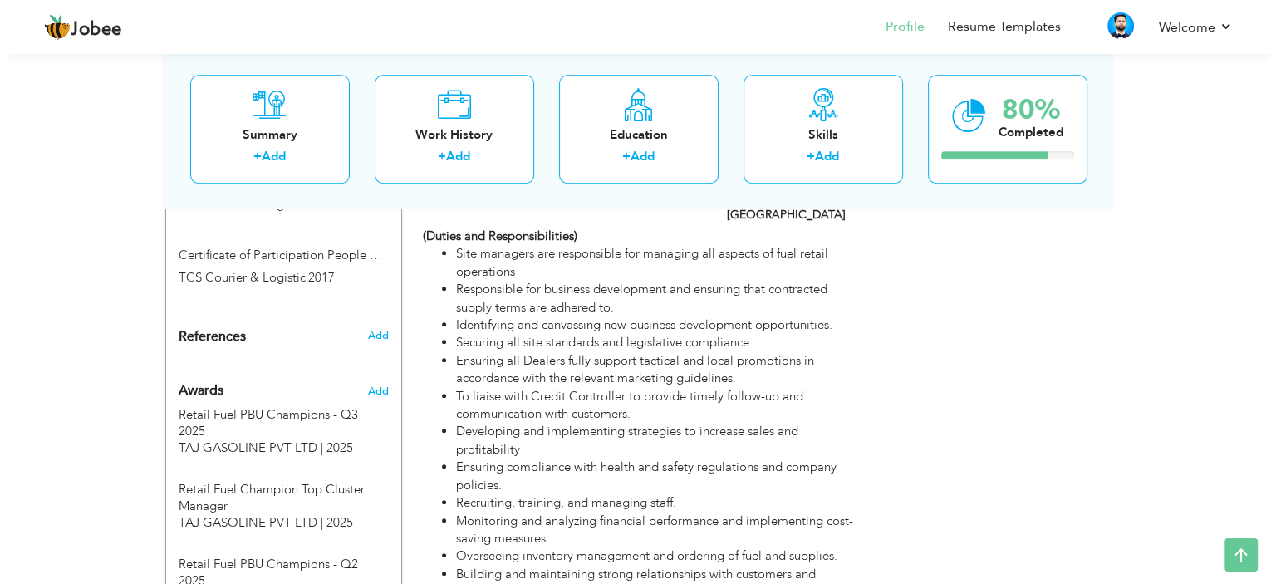
scroll to position [1333, 0]
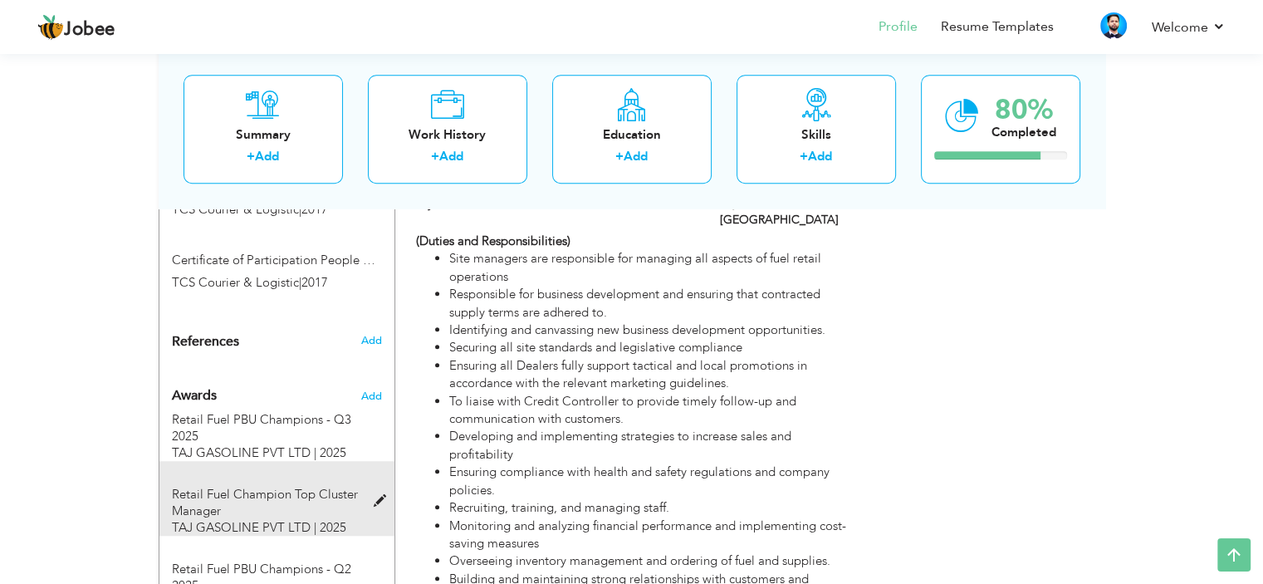
click at [375, 495] on span at bounding box center [383, 501] width 21 height 12
type input "Retail Fuel Champion Top Cluster Manager"
type input "TAJ GASOLINE PVT LTD"
type input "2025"
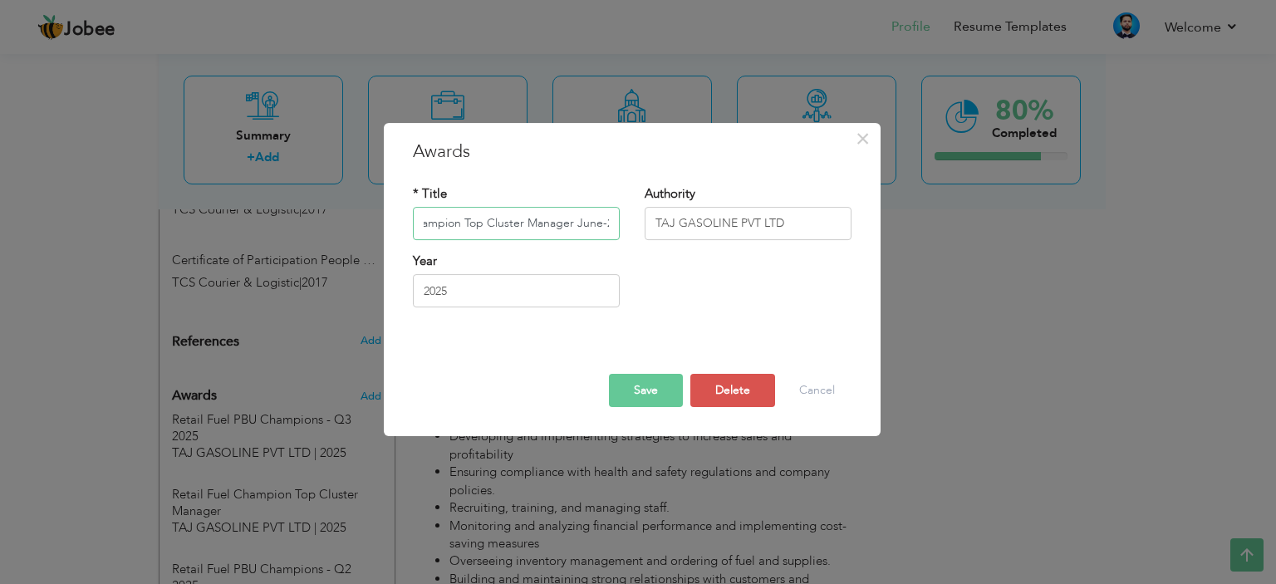
scroll to position [0, 80]
type input "Retail Fuel Champion Top Cluster Manager June-25"
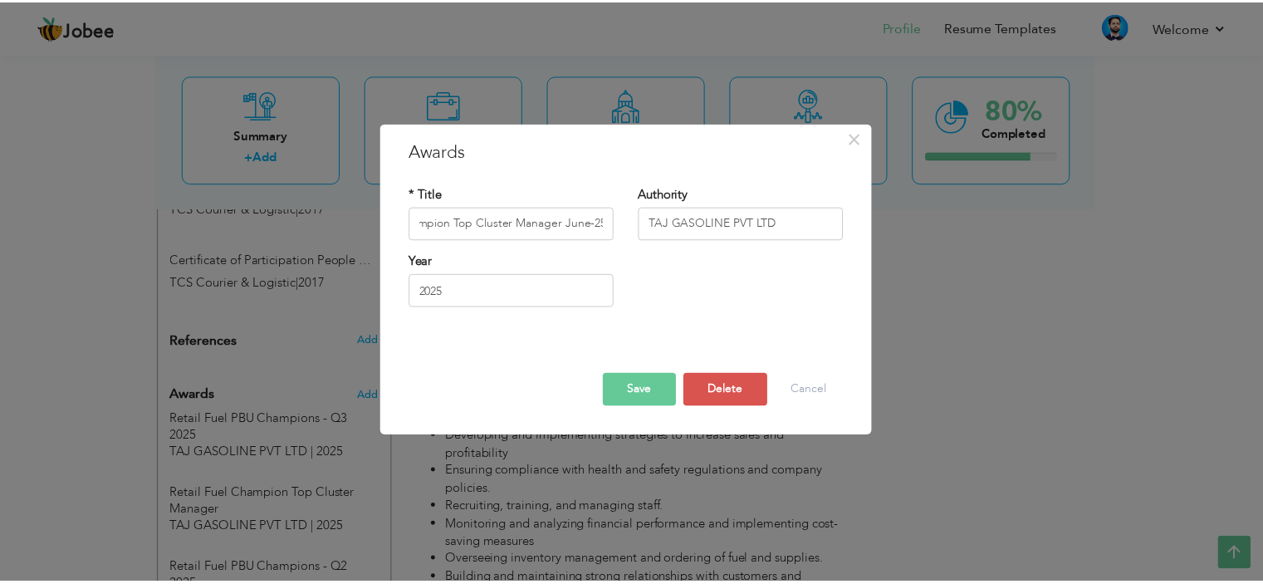
scroll to position [0, 0]
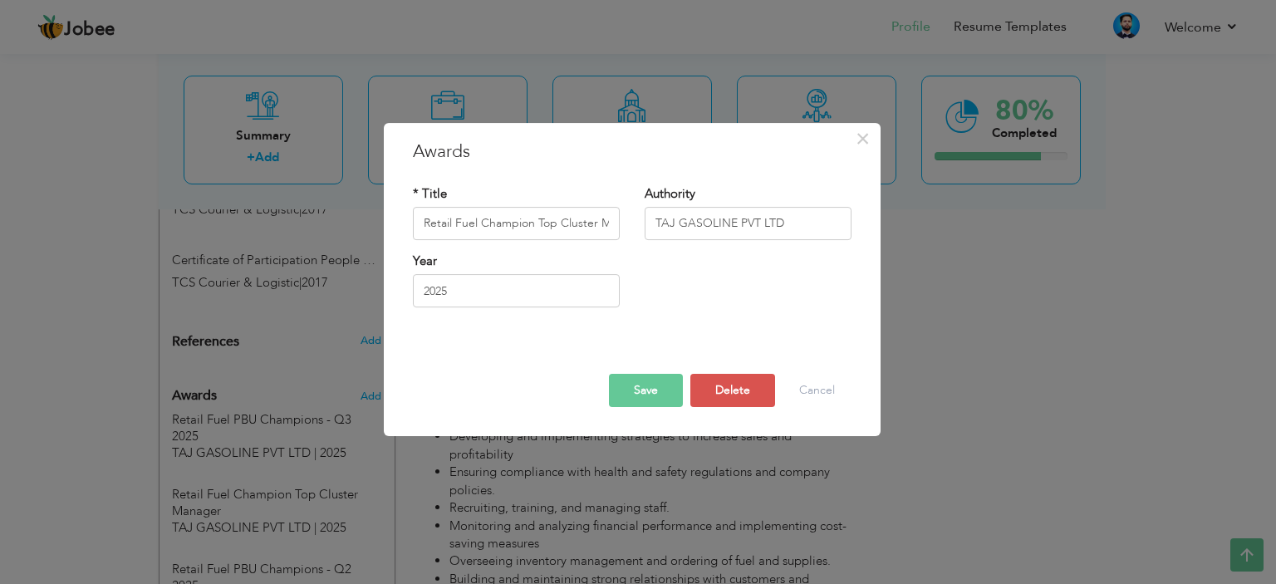
click at [641, 389] on button "Save" at bounding box center [646, 390] width 74 height 33
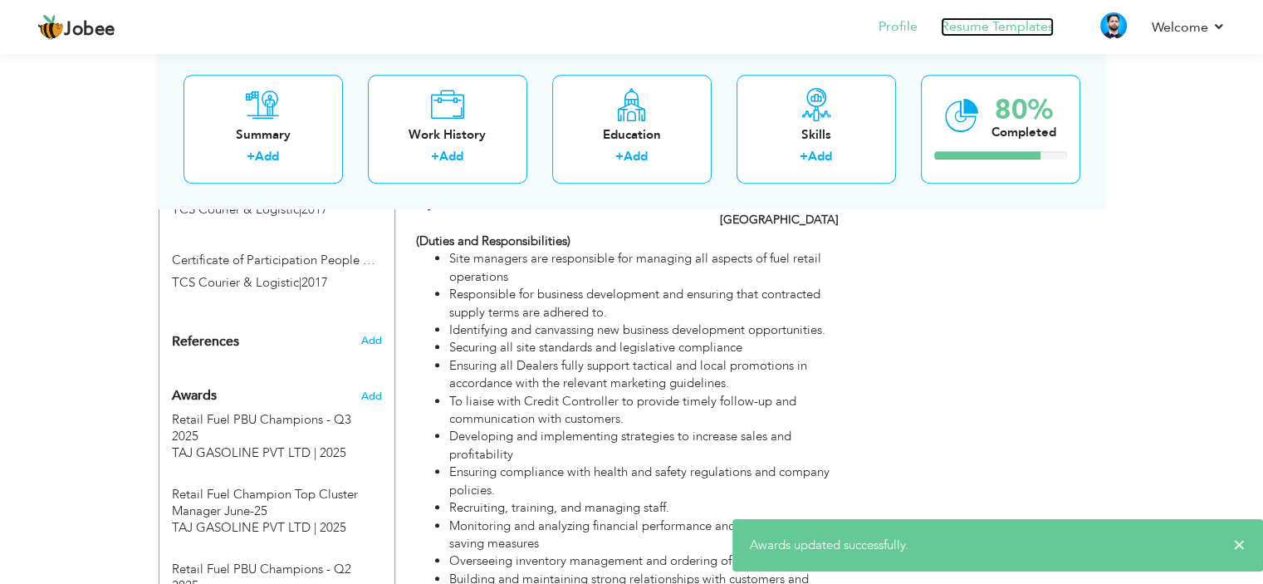
click at [974, 32] on link "Resume Templates" at bounding box center [997, 26] width 113 height 19
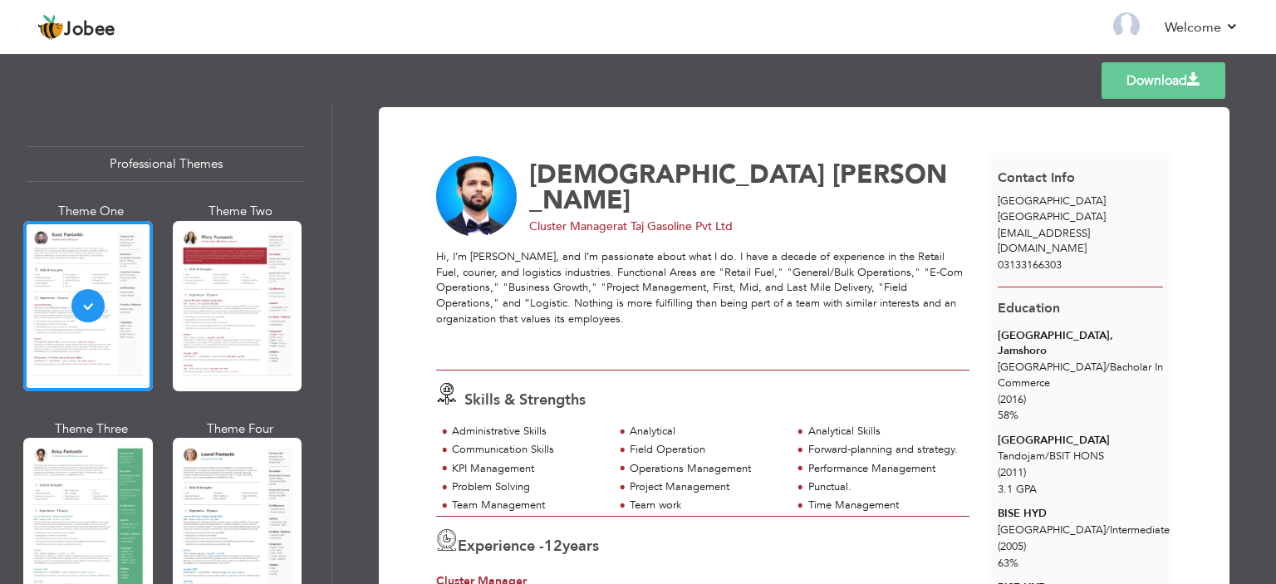
drag, startPoint x: 332, startPoint y: 151, endPoint x: 345, endPoint y: 317, distance: 166.6
click at [345, 317] on div "Download [PERSON_NAME] Cluster Manager at Taj Gasoline Pvt Ltd 12" at bounding box center [803, 343] width 943 height 481
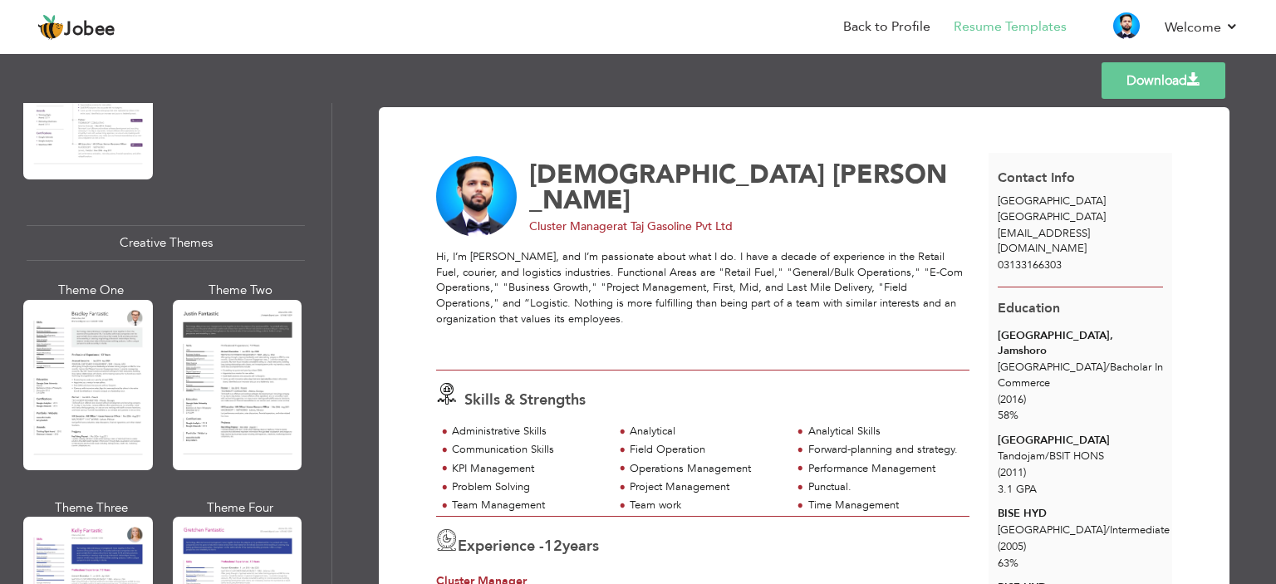
scroll to position [1873, 0]
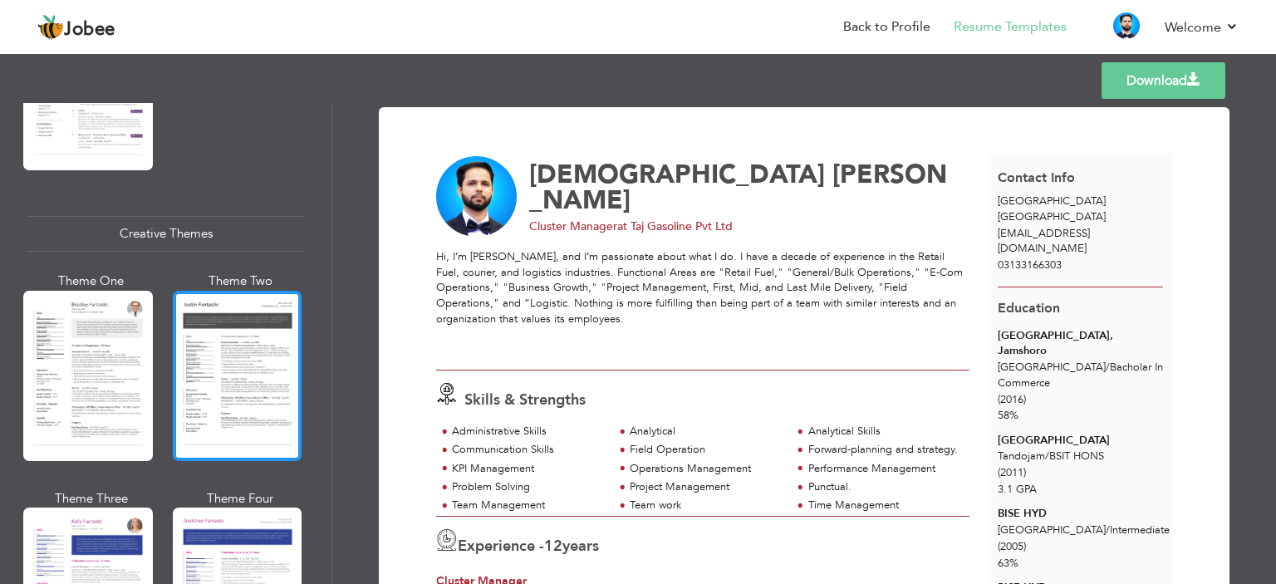
click at [242, 326] on div at bounding box center [238, 376] width 130 height 170
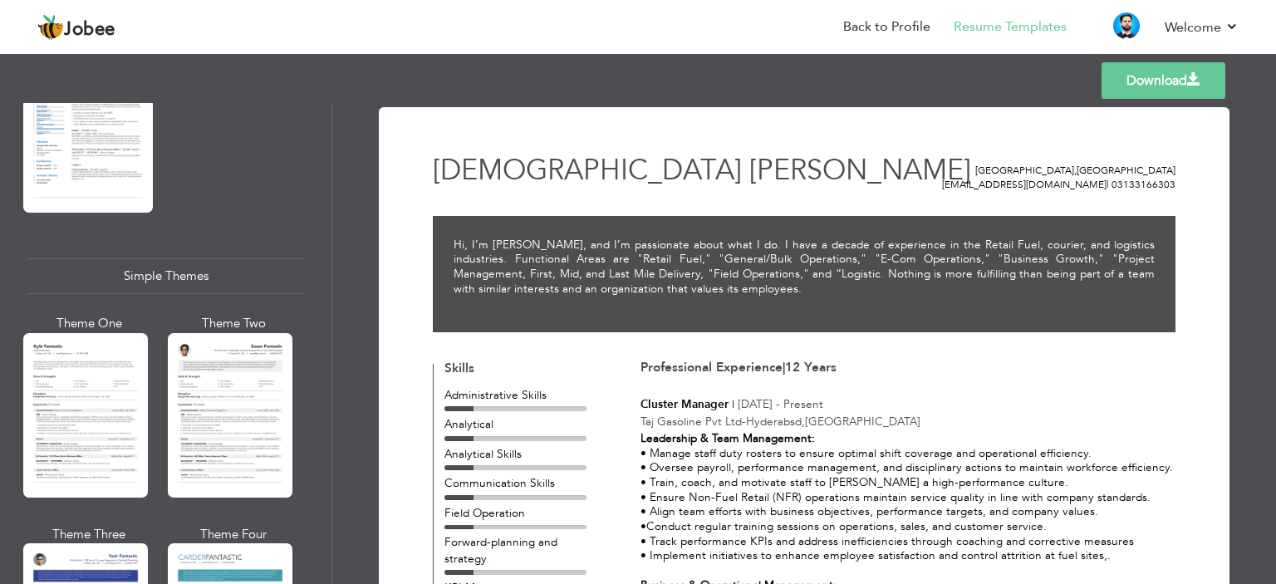
scroll to position [2777, 0]
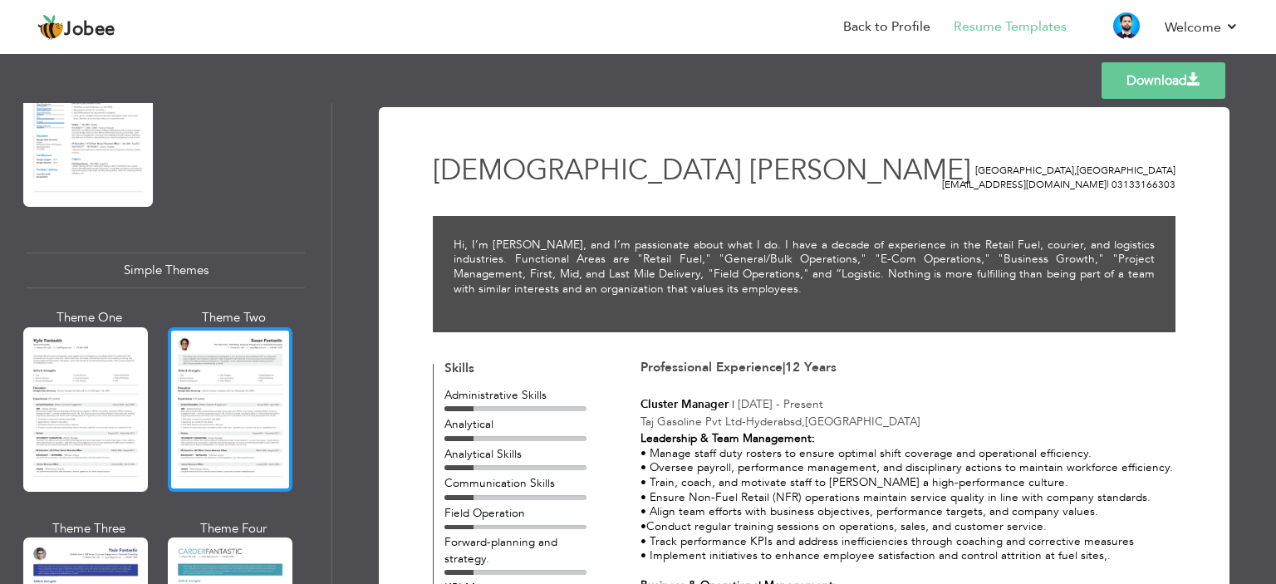
click at [252, 374] on div at bounding box center [230, 409] width 125 height 164
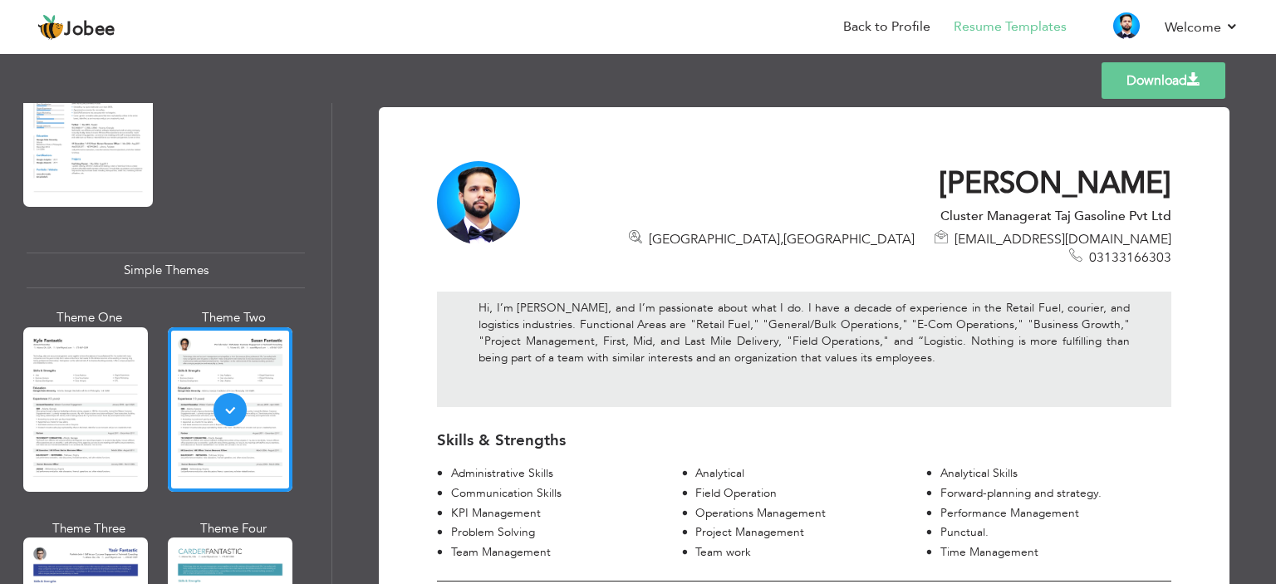
click at [432, 365] on div "Hi, I’m [PERSON_NAME], and I’m passionate about what I do. I have a decade of e…" at bounding box center [803, 345] width 759 height 156
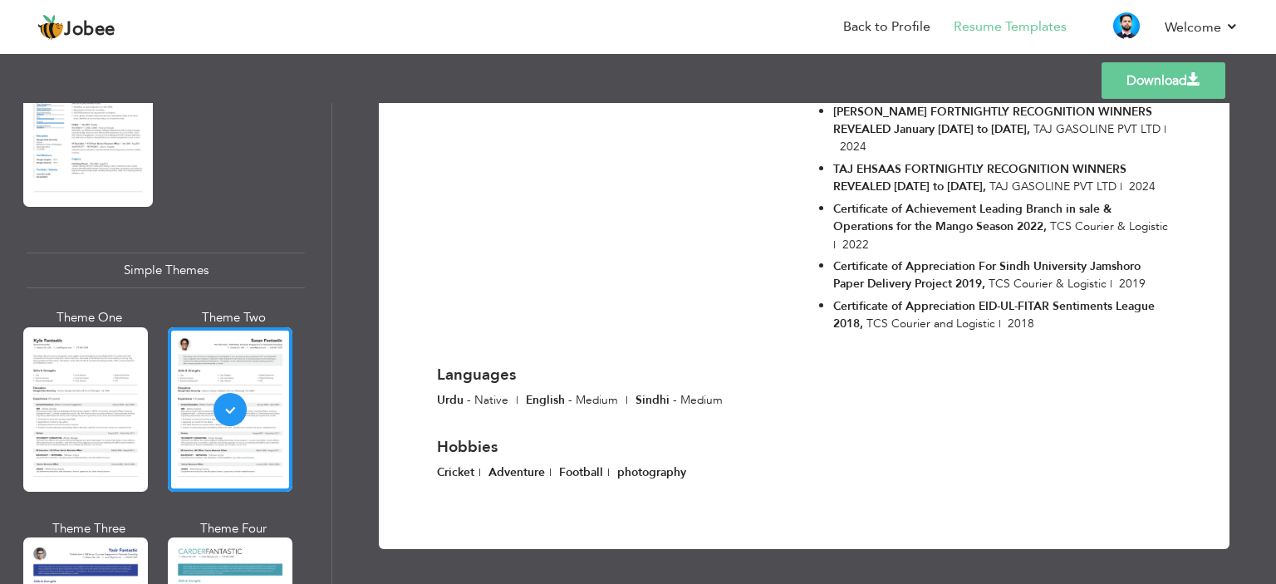
scroll to position [3009, 0]
click at [1146, 77] on link "Download" at bounding box center [1163, 80] width 124 height 37
